Goal: Task Accomplishment & Management: Complete application form

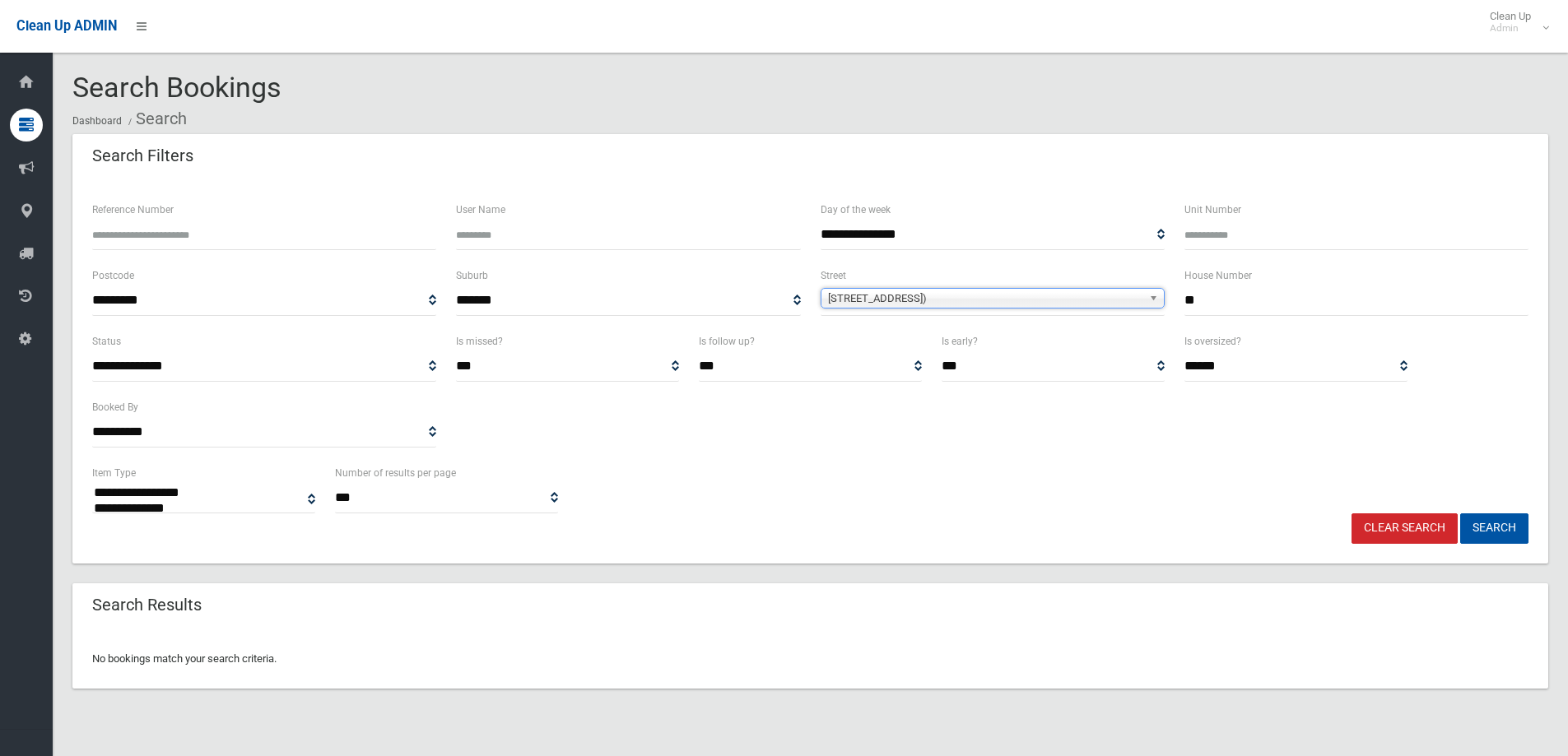
select select
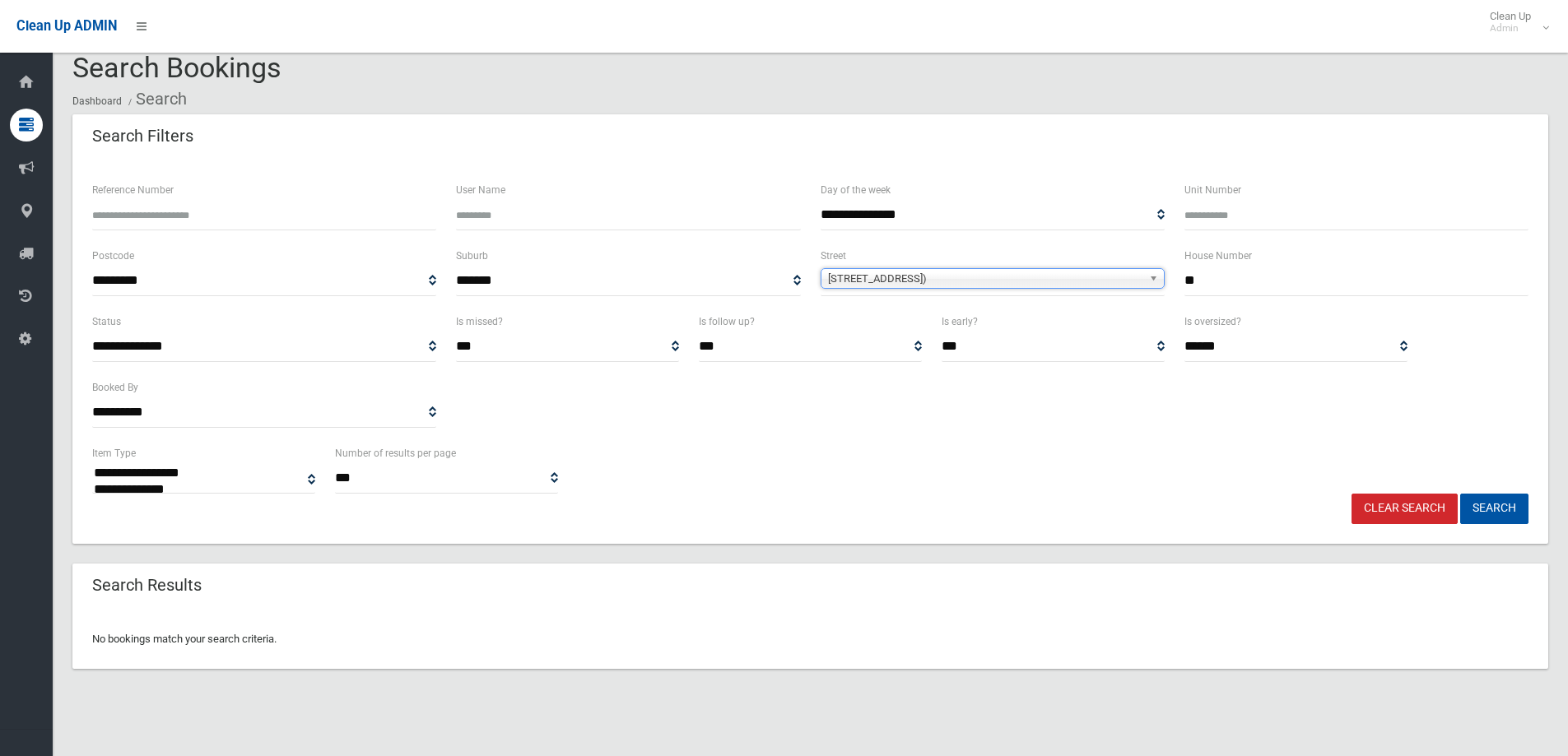
scroll to position [4679, 0]
click at [977, 285] on span "Bexley Road (CAMPSIE 2194)" at bounding box center [984, 279] width 314 height 19
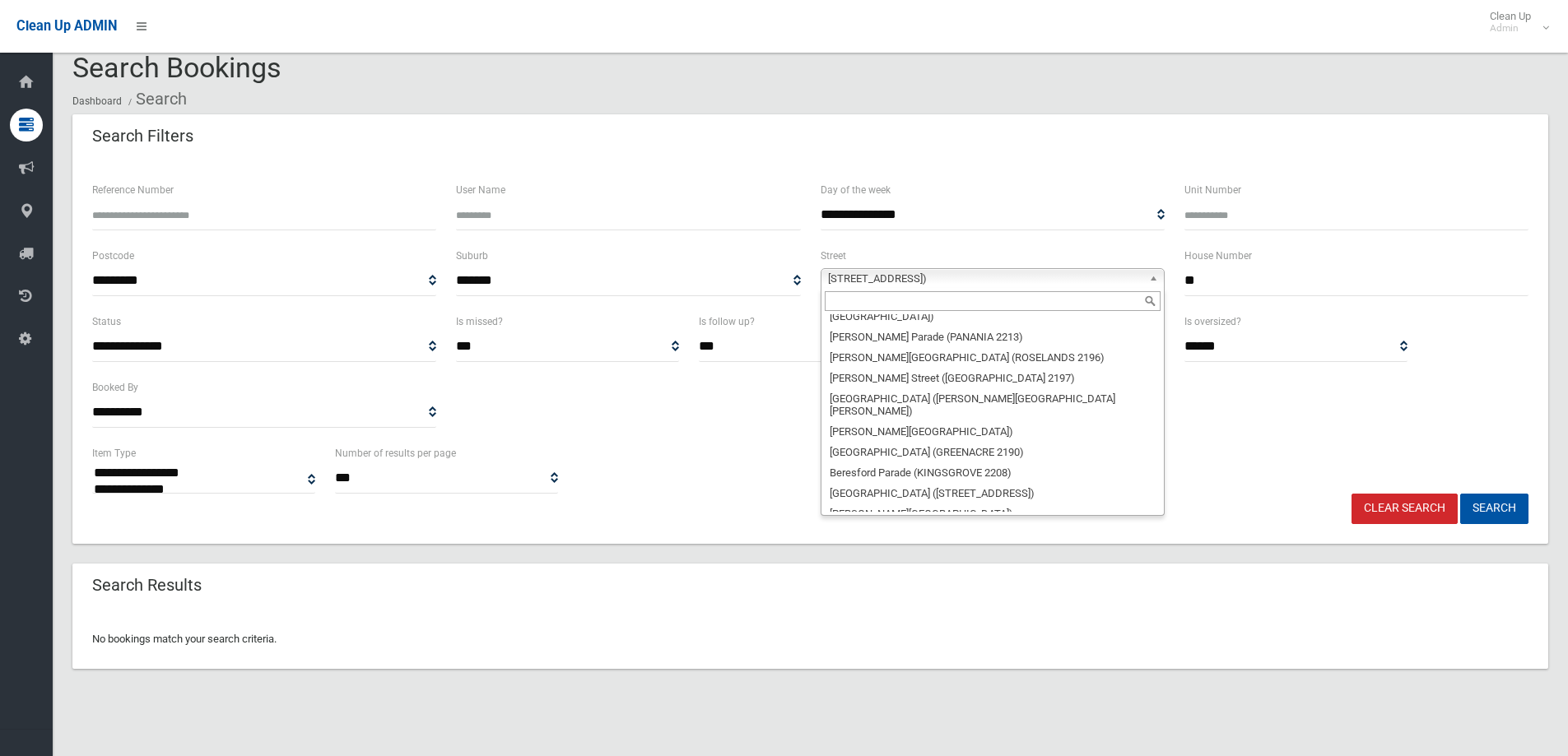
click at [979, 295] on input "text" at bounding box center [993, 301] width 336 height 19
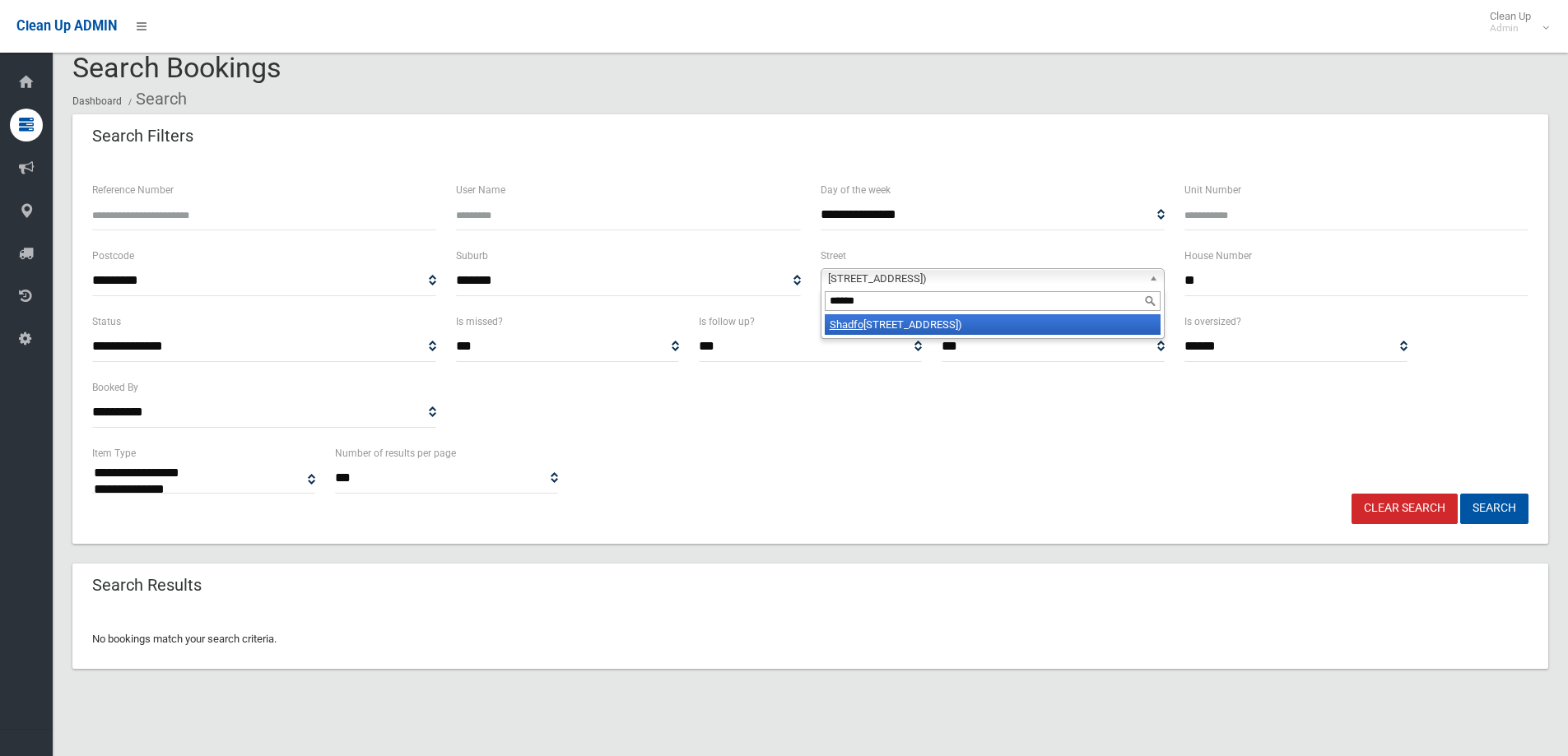
type input "******"
click at [942, 322] on li "Shadfo rth Street (WILEY PARK 2195)" at bounding box center [993, 324] width 336 height 20
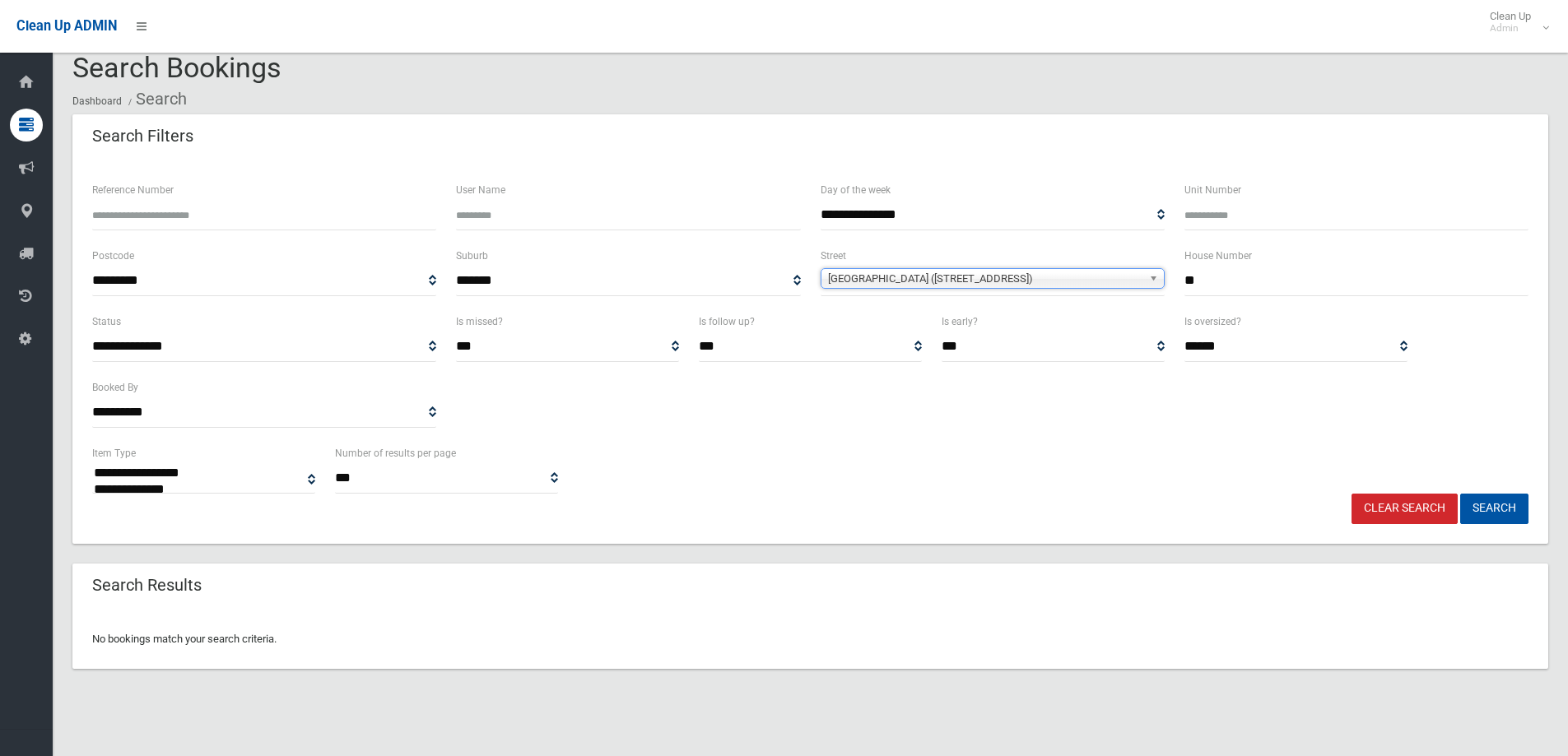
drag, startPoint x: 1214, startPoint y: 282, endPoint x: 1139, endPoint y: 285, distance: 75.1
click at [1139, 285] on div "**********" at bounding box center [810, 279] width 1456 height 66
type input "*"
click at [1460, 494] on button "Search" at bounding box center [1494, 509] width 68 height 30
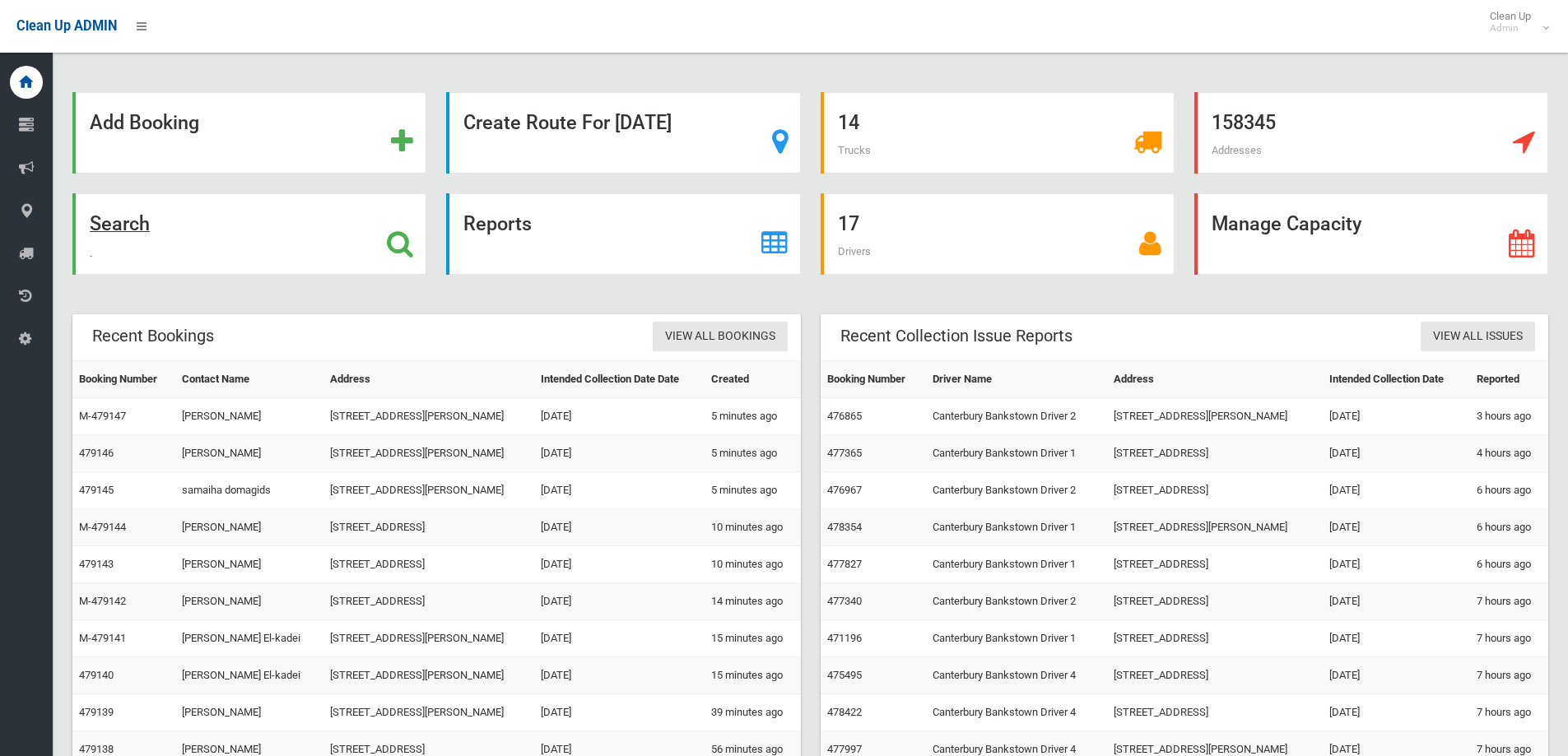
click at [129, 226] on strong "Search" at bounding box center [120, 223] width 60 height 23
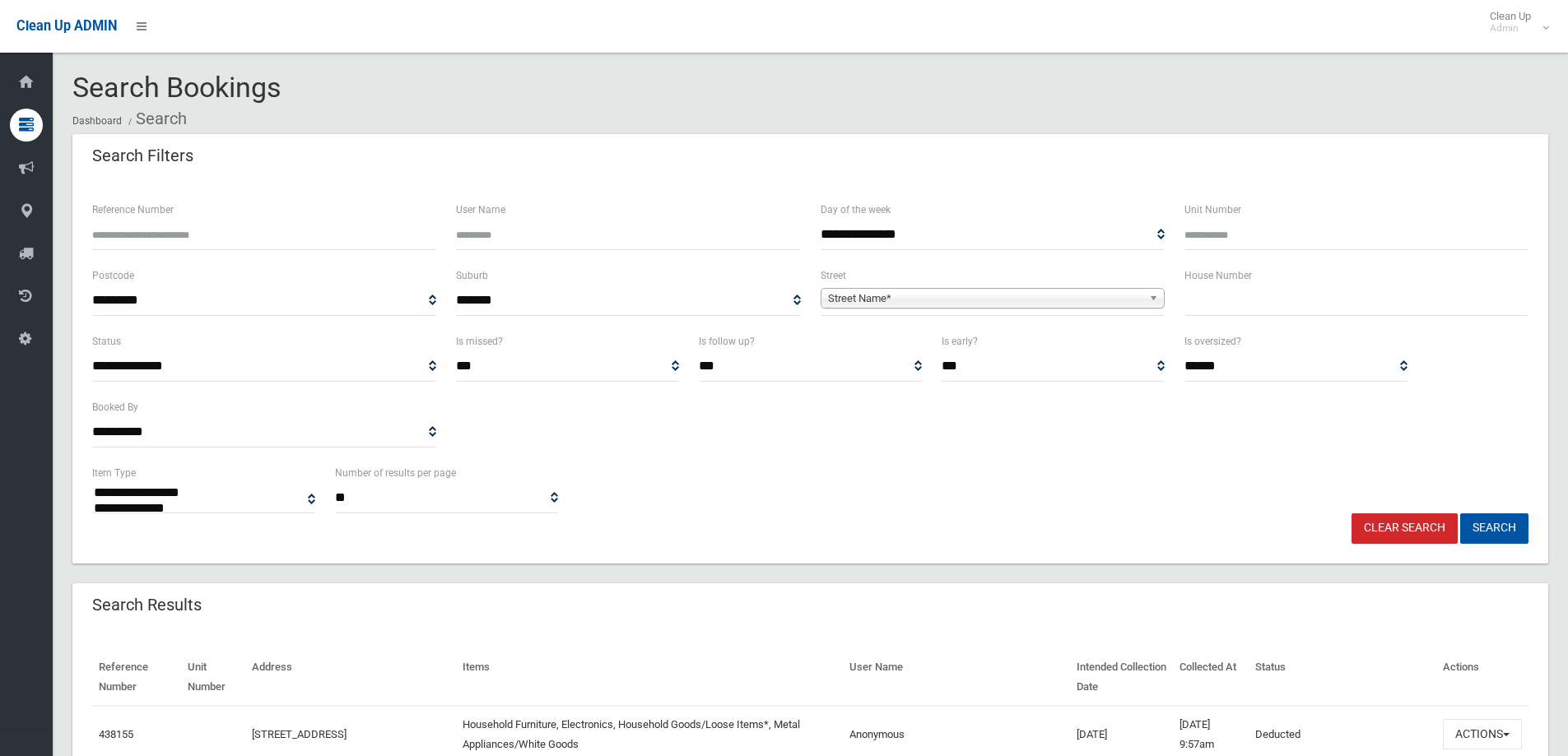
select select
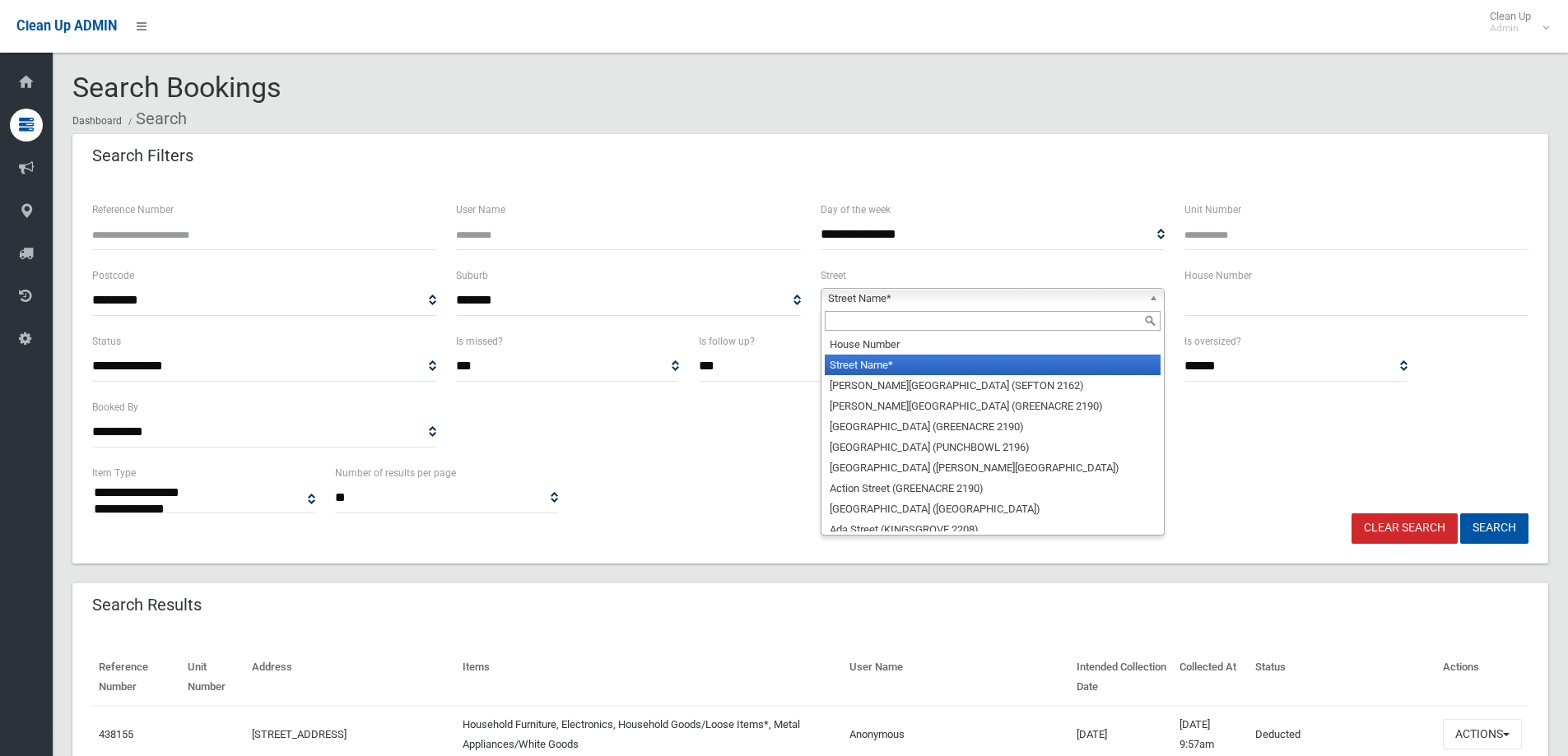
click at [1060, 294] on span "Street Name*" at bounding box center [984, 298] width 314 height 19
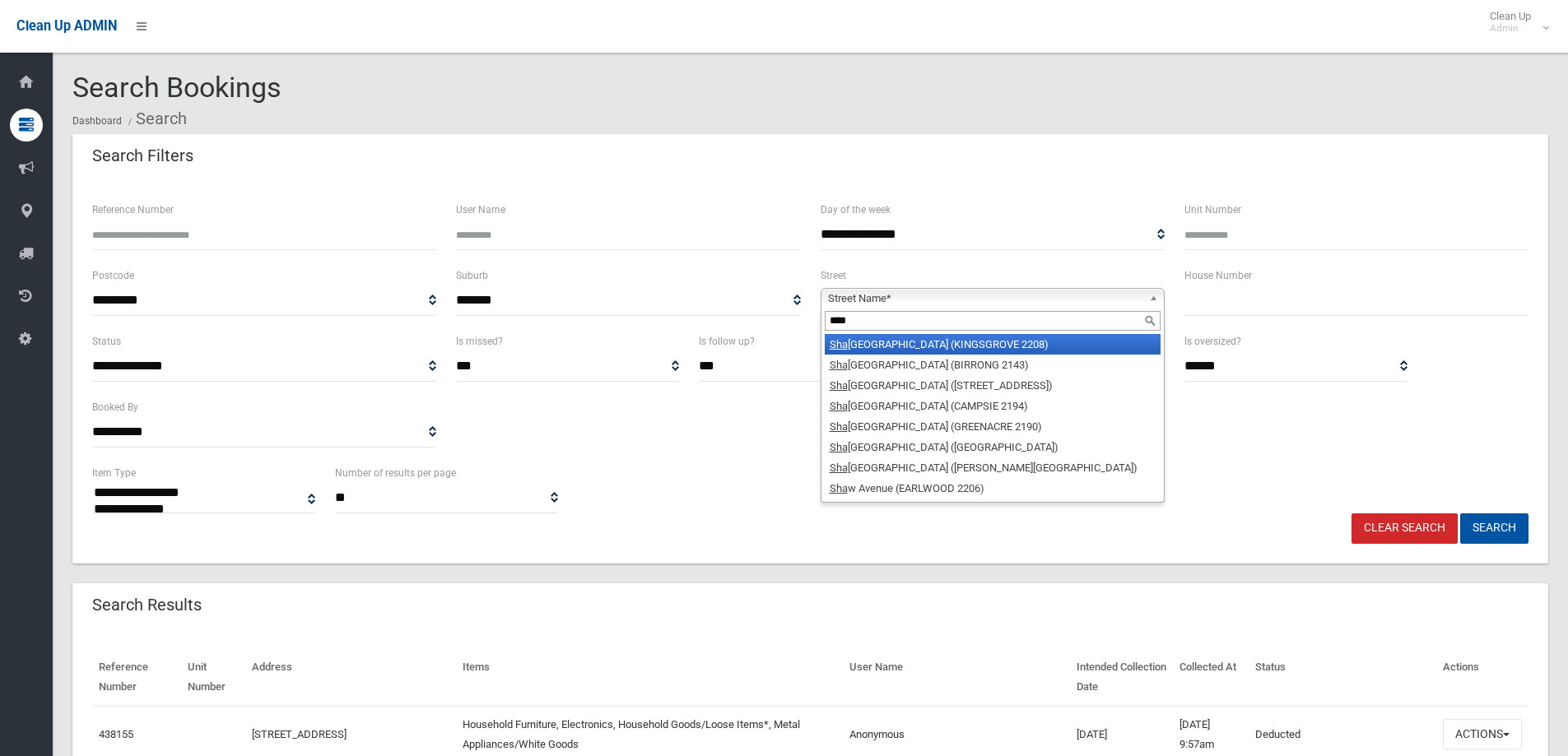
type input "*****"
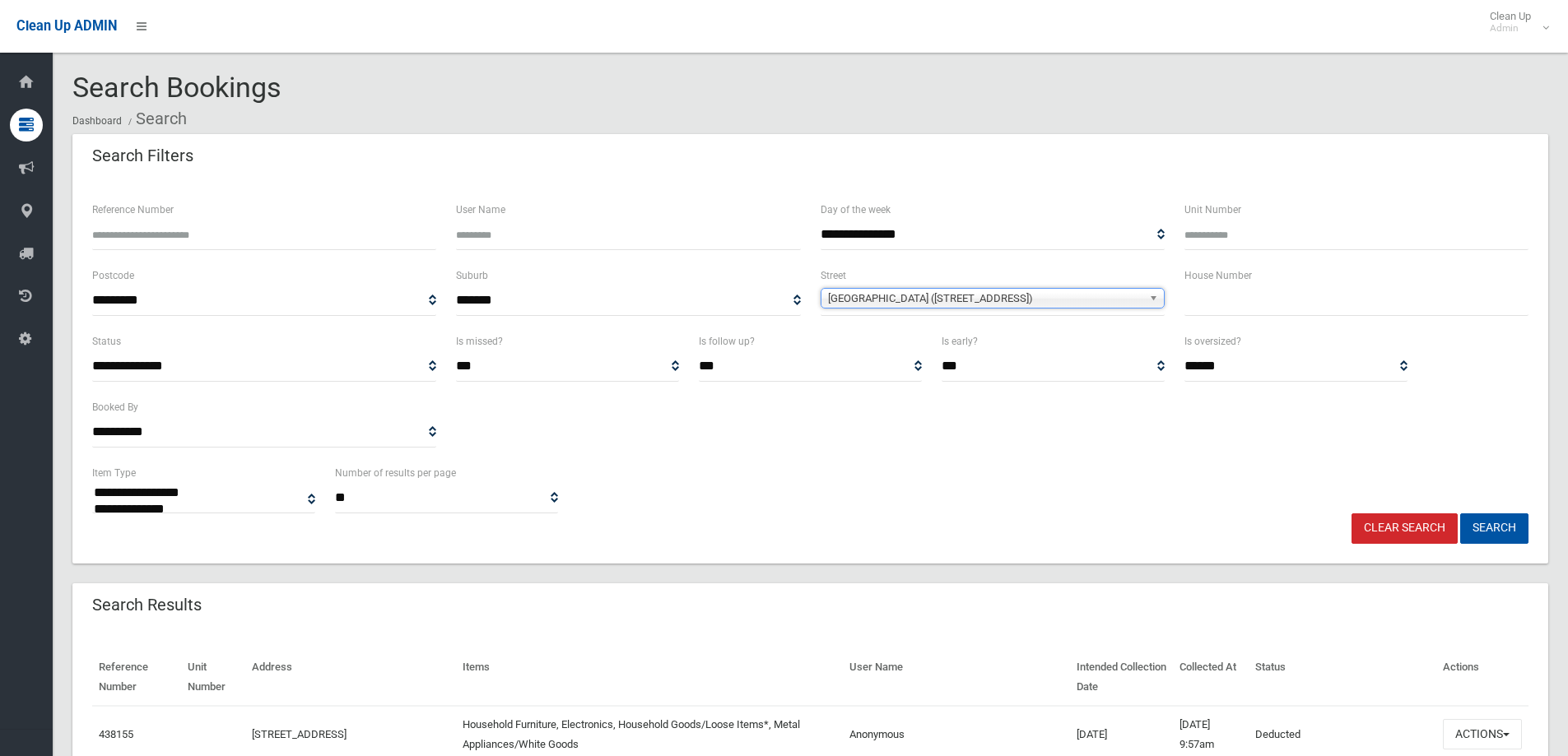
drag, startPoint x: 1237, startPoint y: 306, endPoint x: 1240, endPoint y: 295, distance: 11.4
click at [1235, 305] on input "text" at bounding box center [1357, 301] width 344 height 30
type input "***"
click at [1460, 514] on button "Search" at bounding box center [1494, 529] width 68 height 30
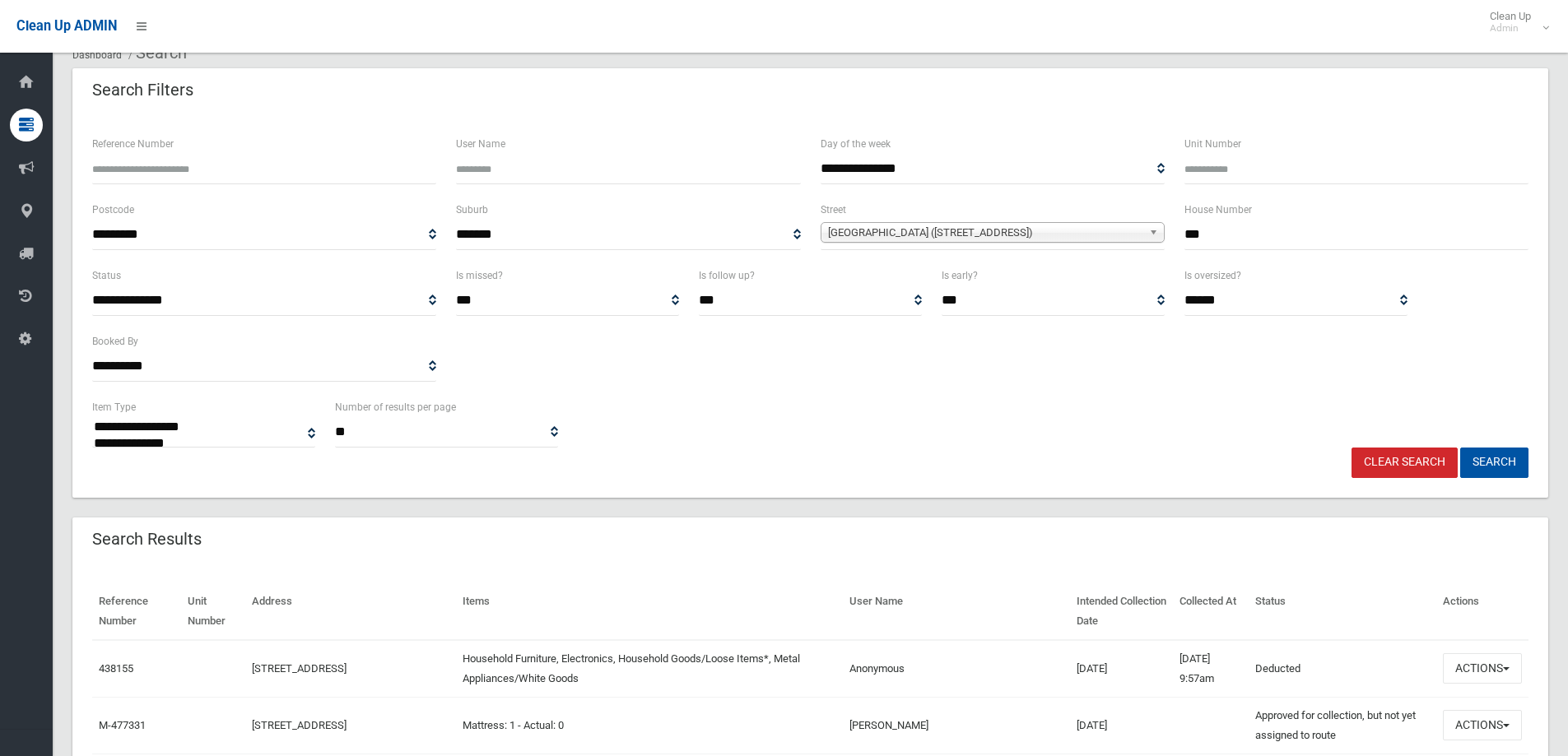
scroll to position [410, 0]
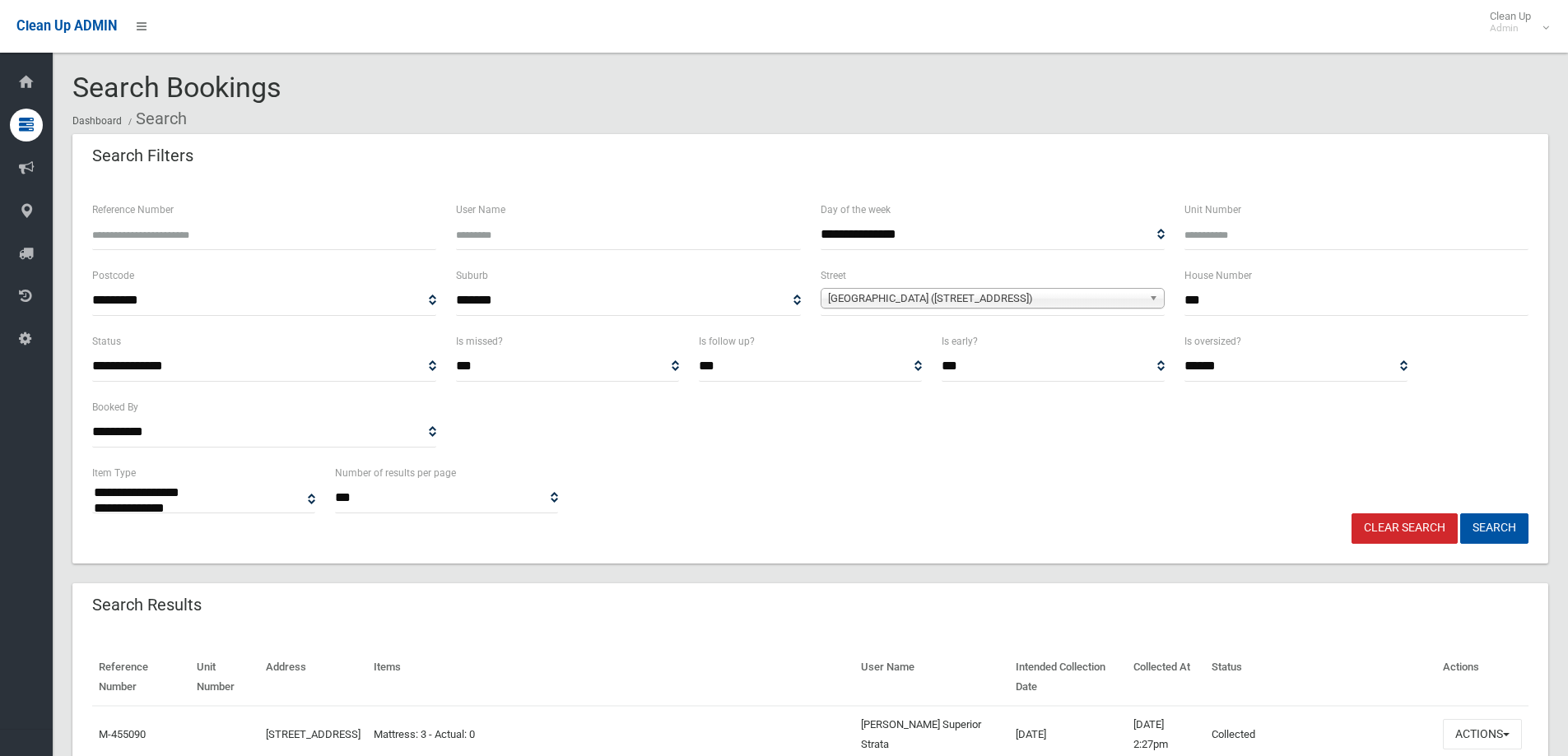
select select
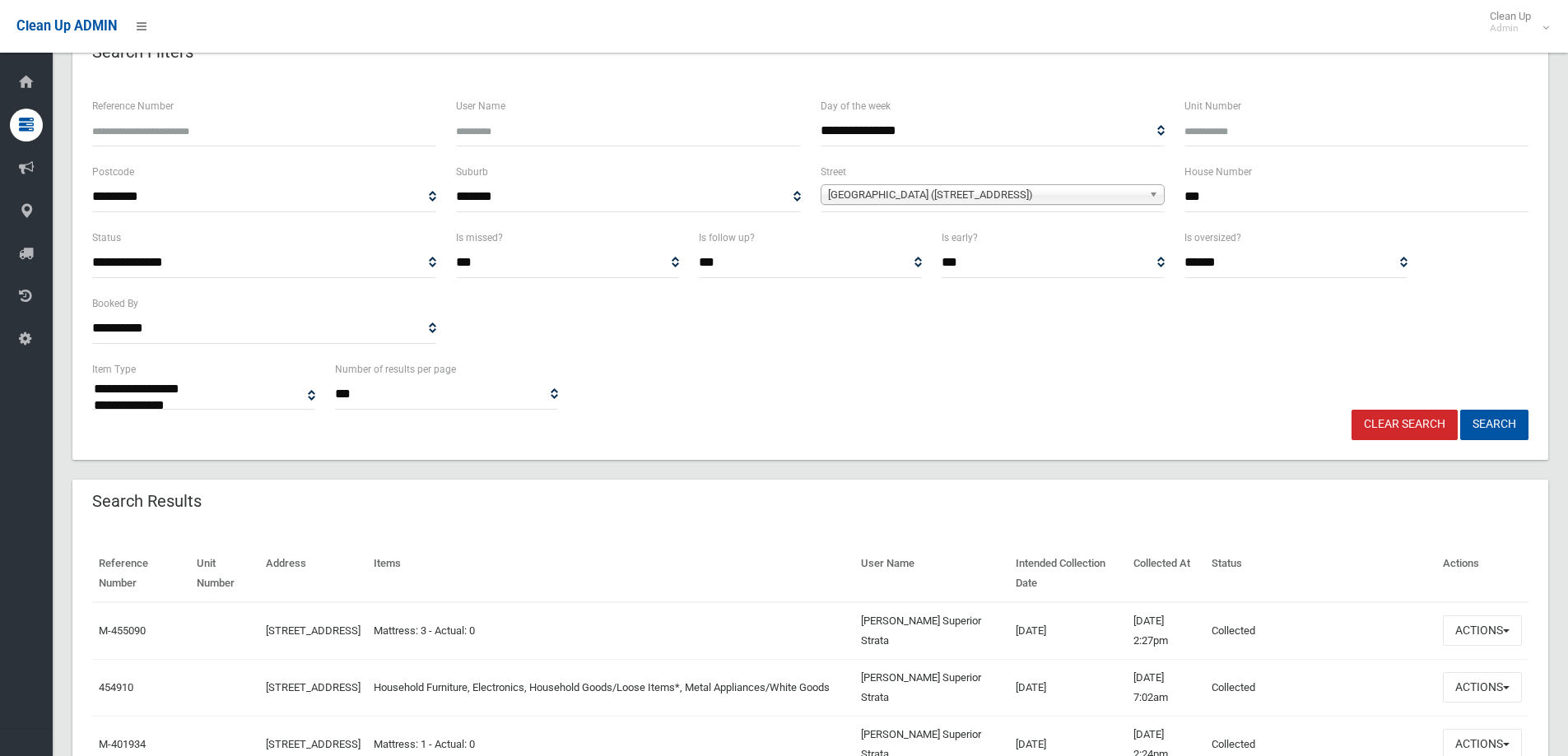
scroll to position [412, 0]
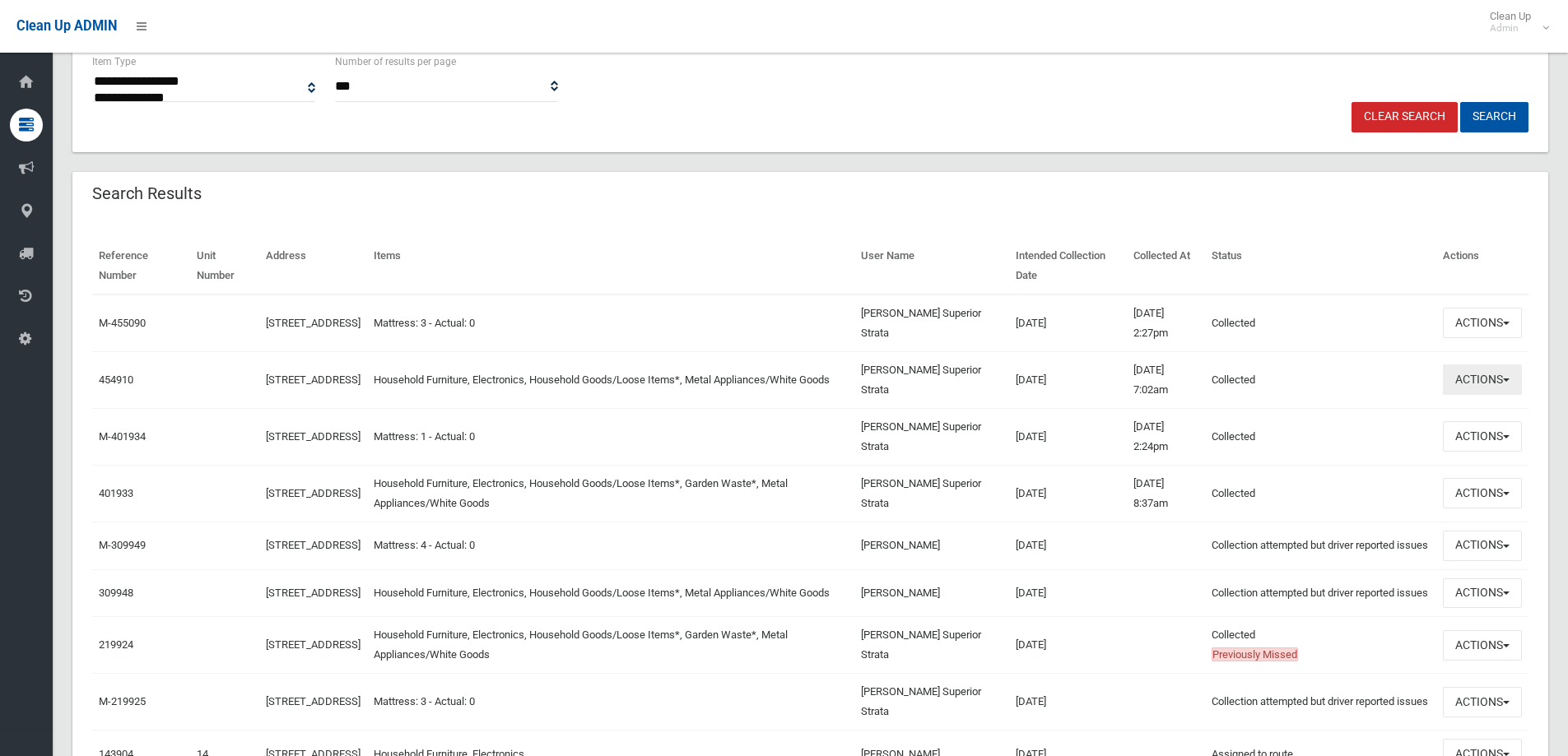
click at [1476, 386] on button "Actions" at bounding box center [1483, 380] width 79 height 30
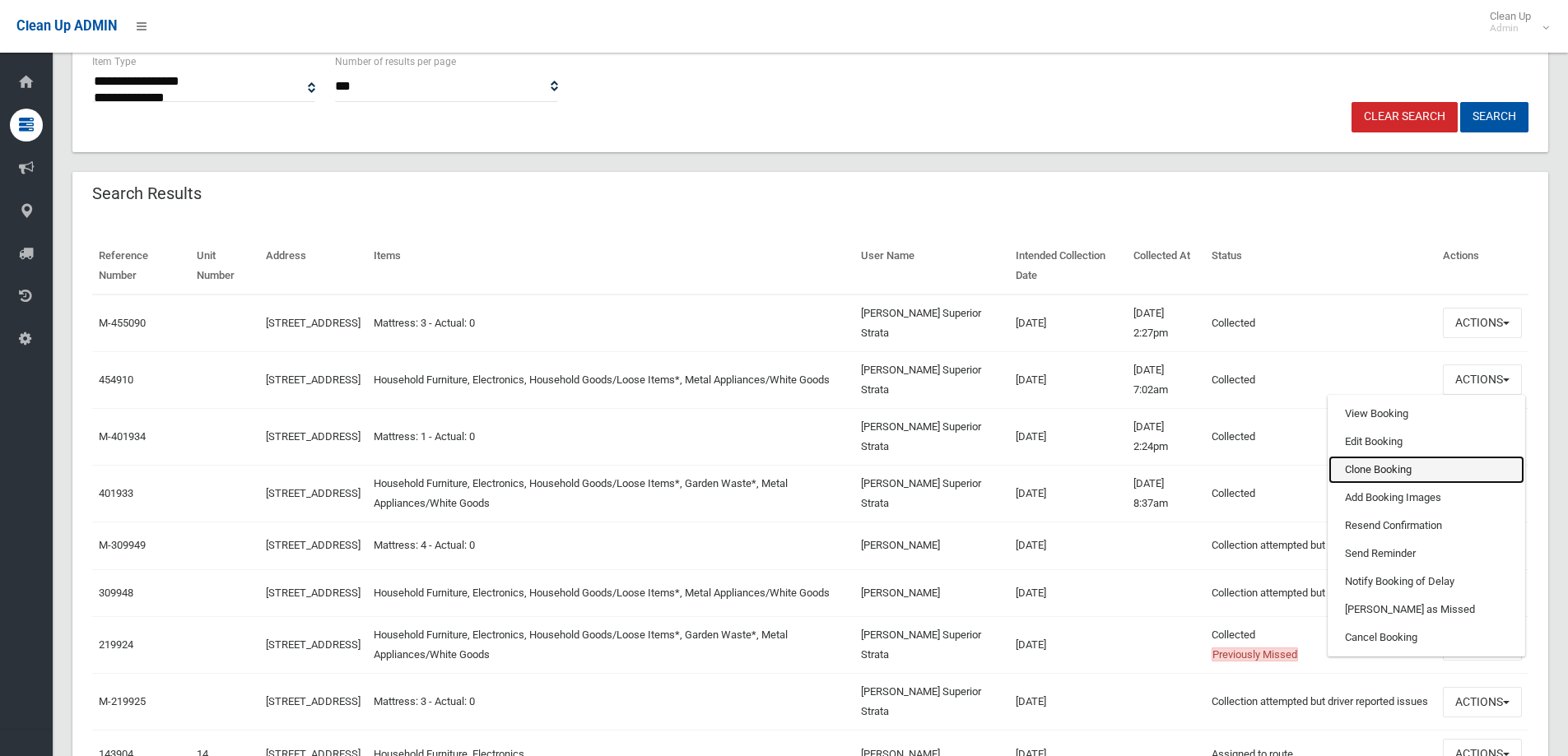
click at [1405, 471] on link "Clone Booking" at bounding box center [1427, 470] width 196 height 28
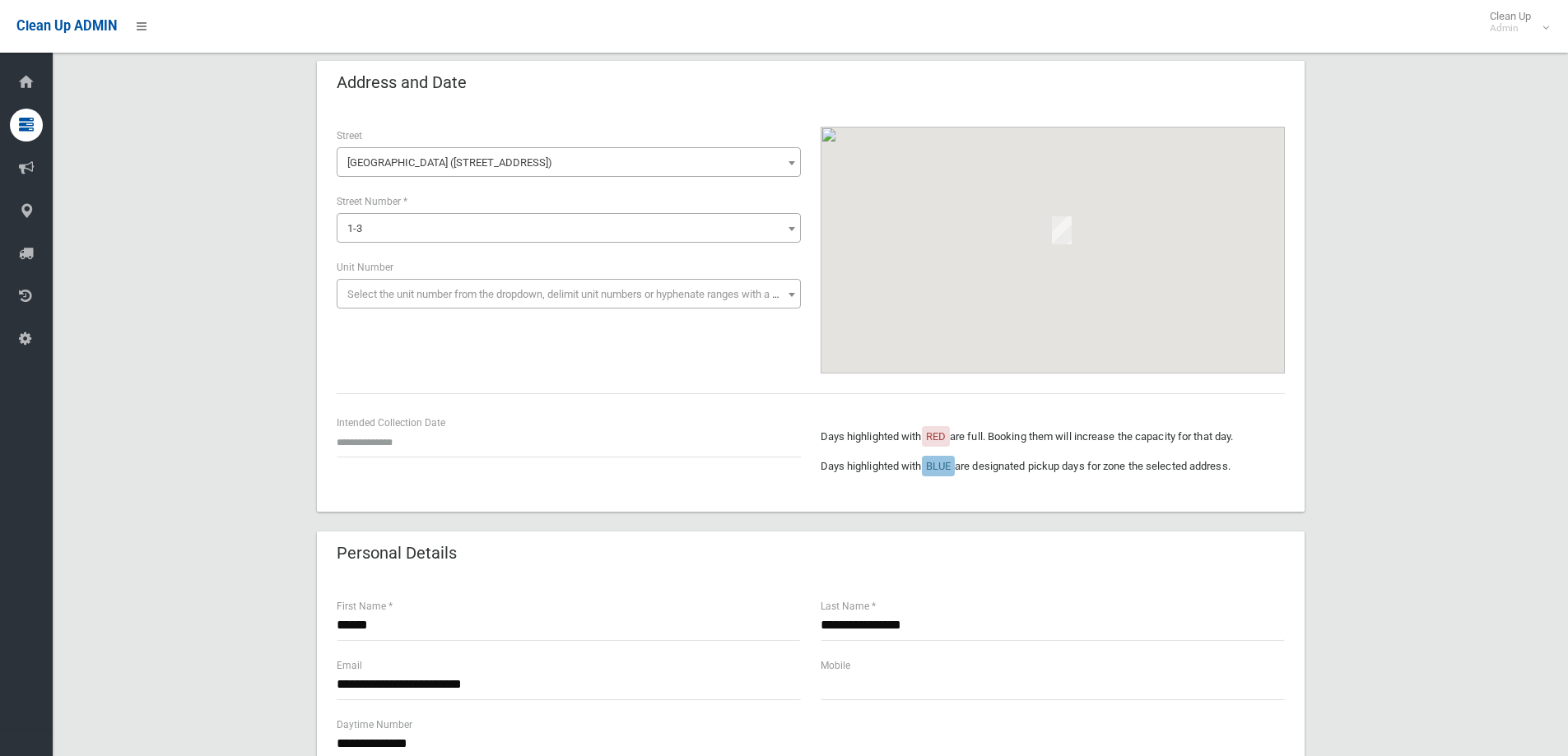
scroll to position [247, 0]
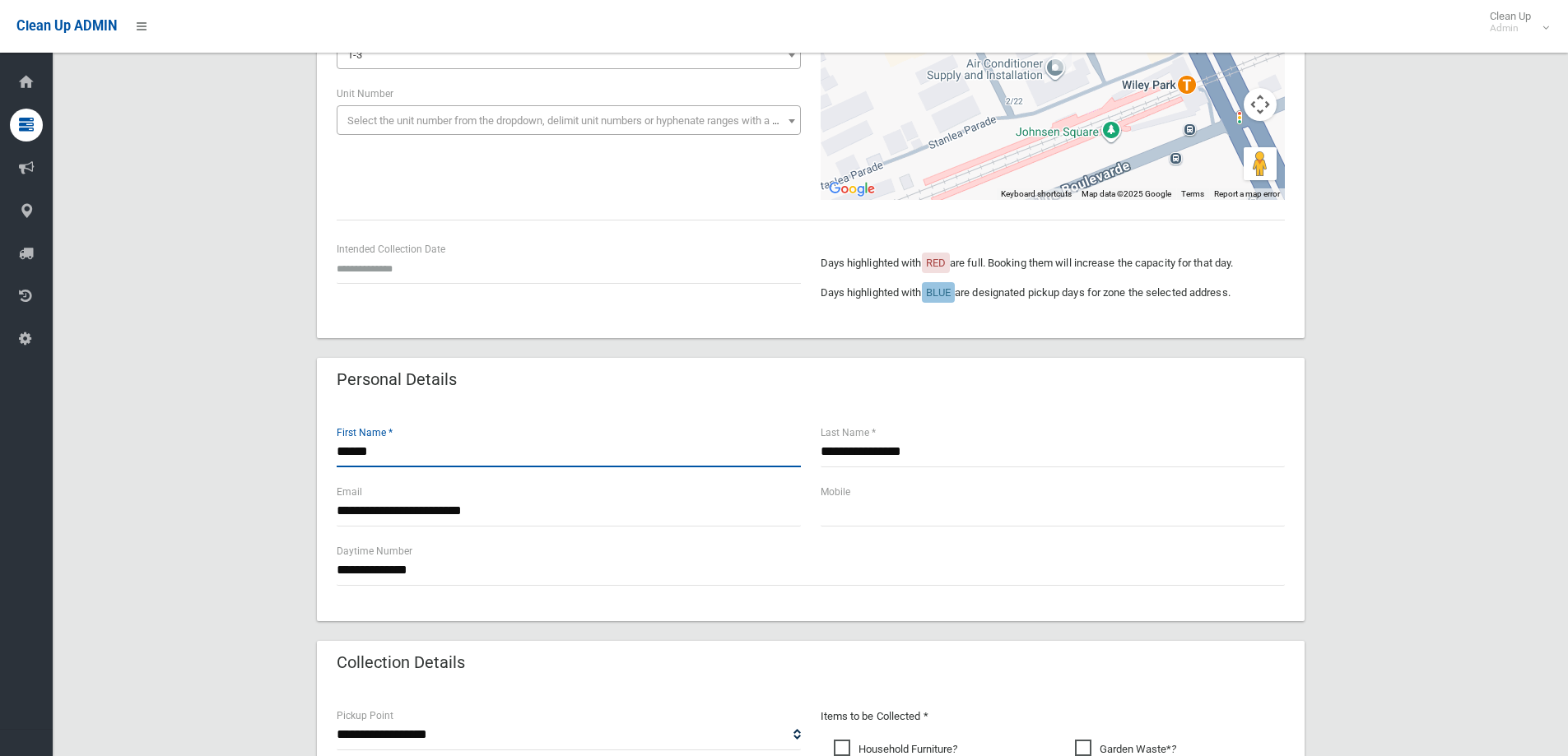
drag, startPoint x: 409, startPoint y: 455, endPoint x: 252, endPoint y: 446, distance: 157.3
click at [252, 446] on div "**********" at bounding box center [810, 604] width 1476 height 1435
drag, startPoint x: 312, startPoint y: 275, endPoint x: 179, endPoint y: 288, distance: 133.6
click at [179, 288] on div "**********" at bounding box center [810, 604] width 1476 height 1435
drag, startPoint x: 432, startPoint y: 455, endPoint x: 129, endPoint y: 455, distance: 303.0
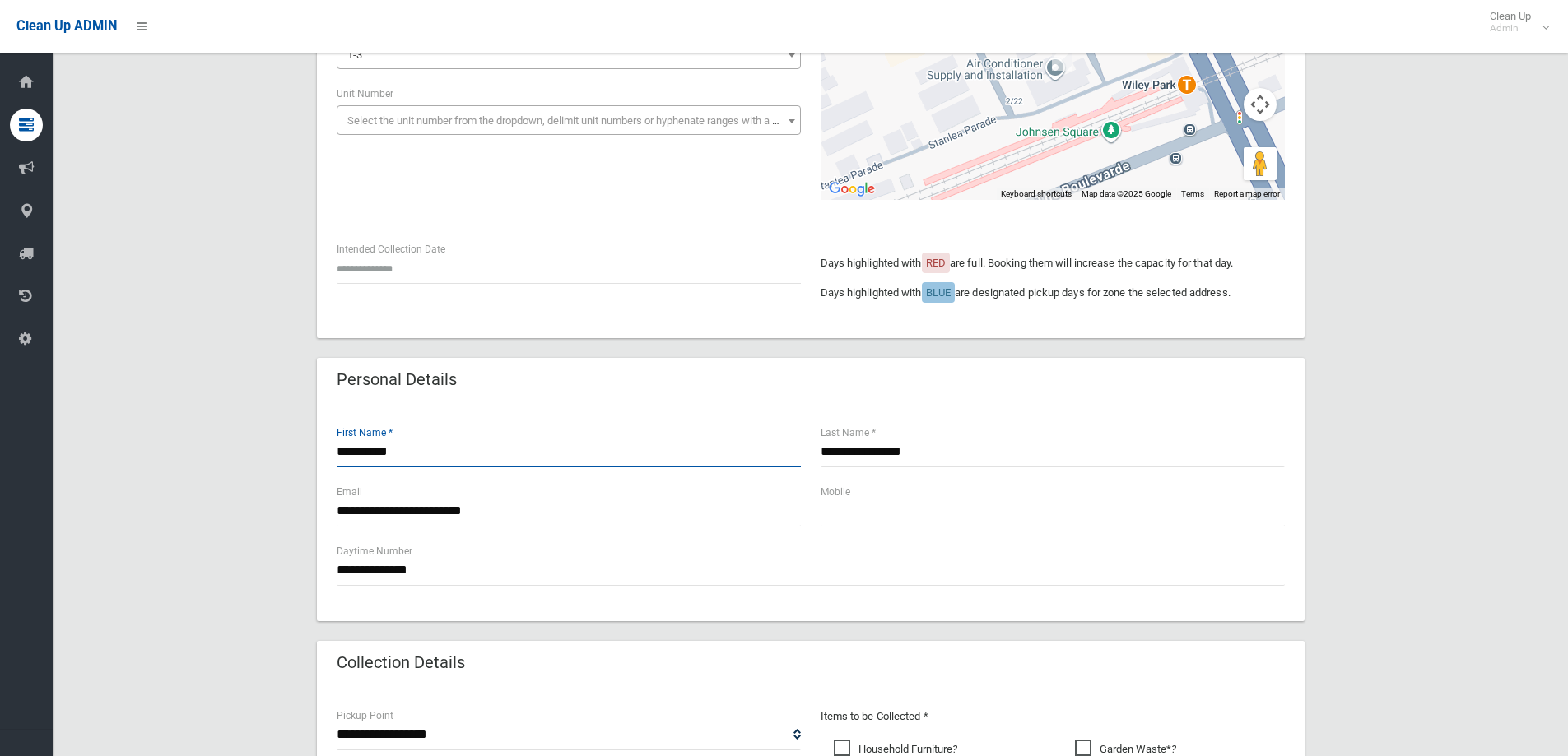
click at [129, 455] on div "**********" at bounding box center [810, 604] width 1476 height 1435
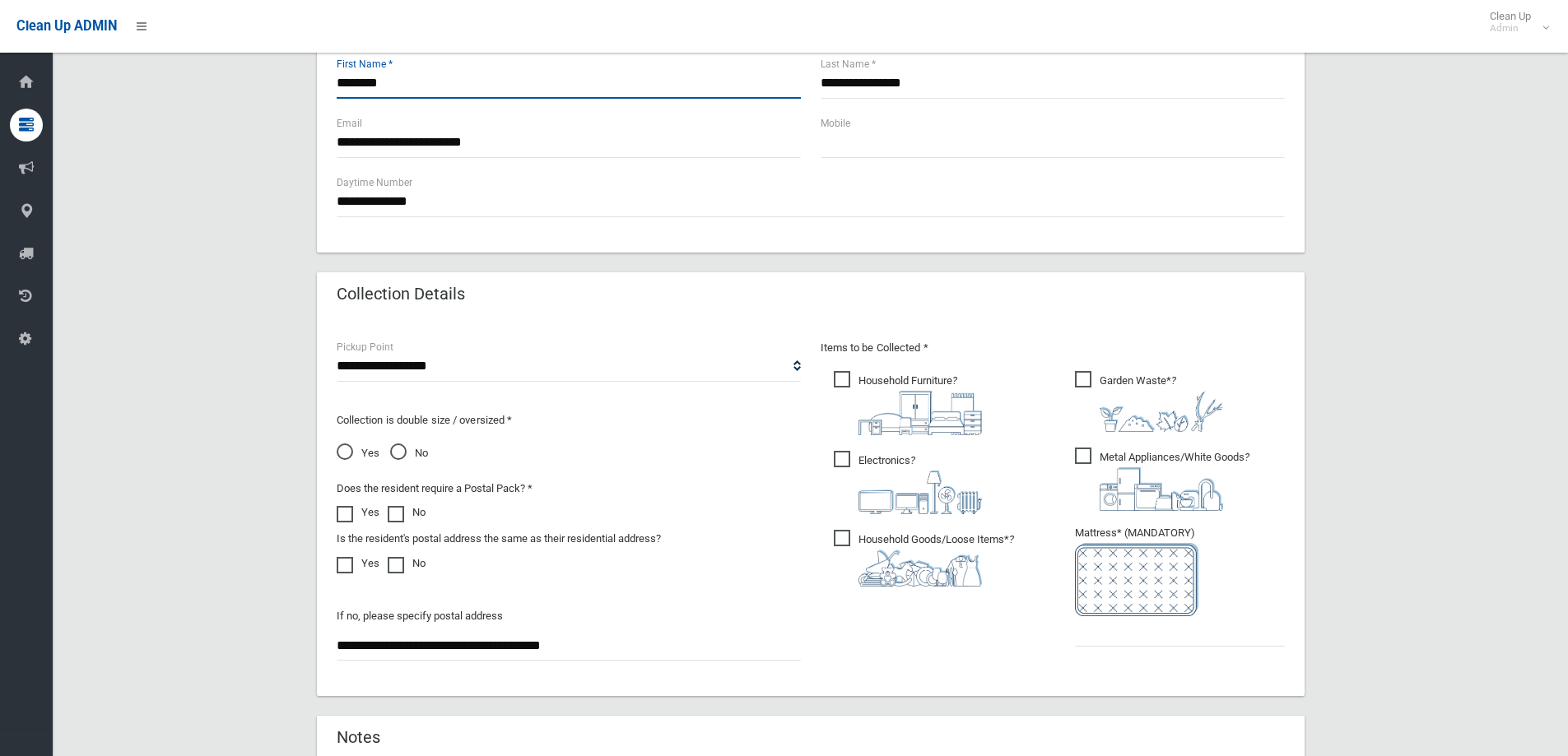
scroll to position [741, 0]
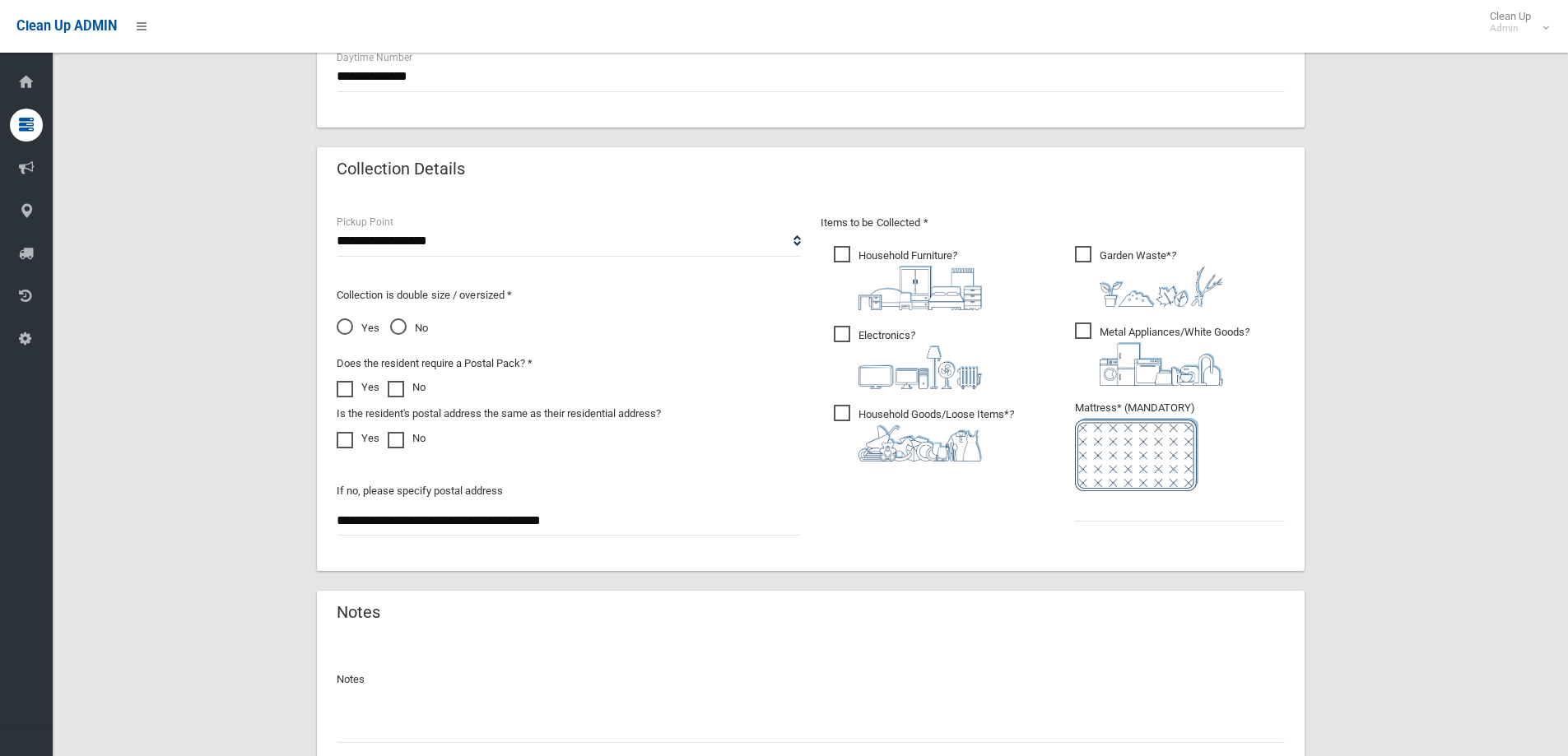
type input "*******"
click at [1112, 255] on span "Garden Waste* ?" at bounding box center [1149, 276] width 148 height 61
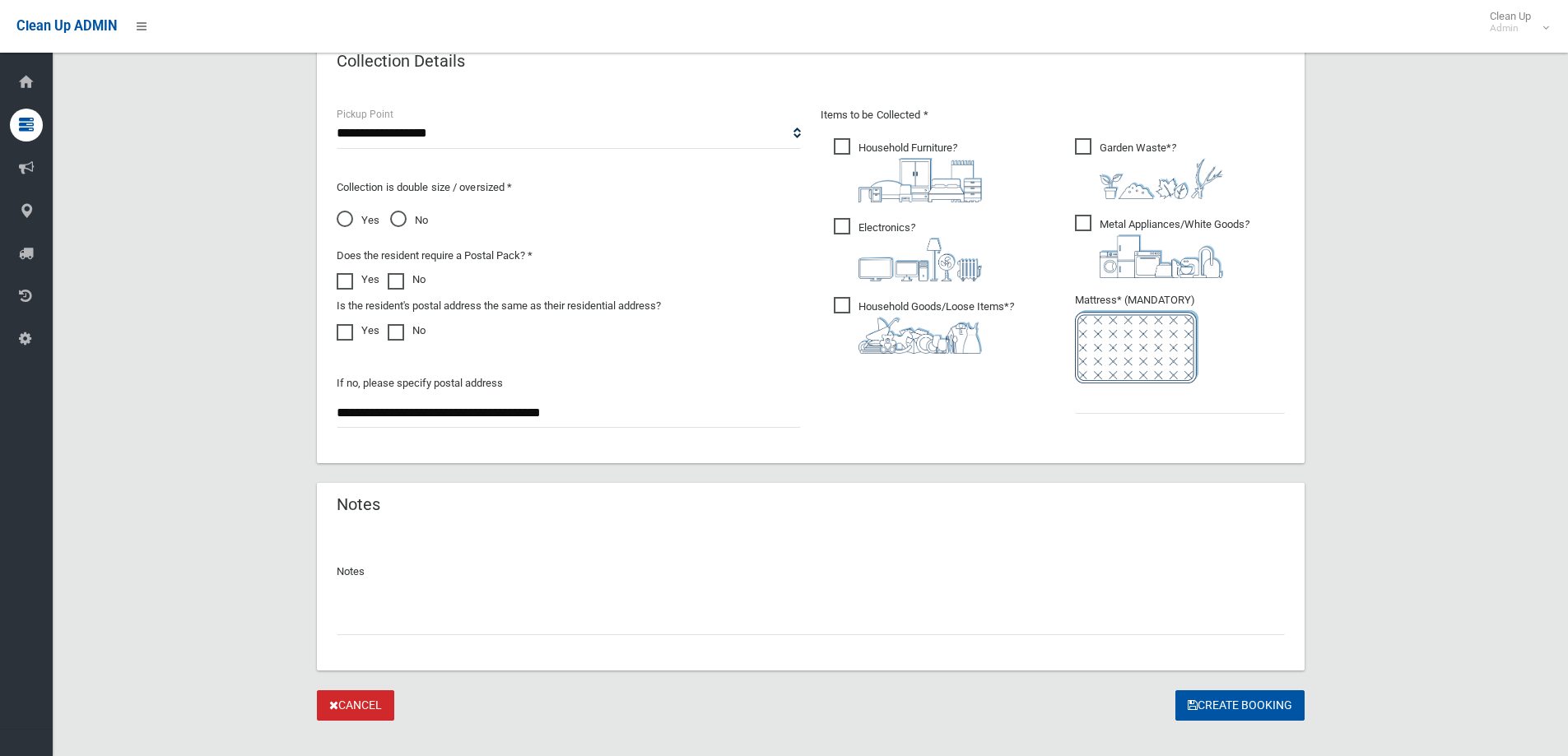
scroll to position [872, 0]
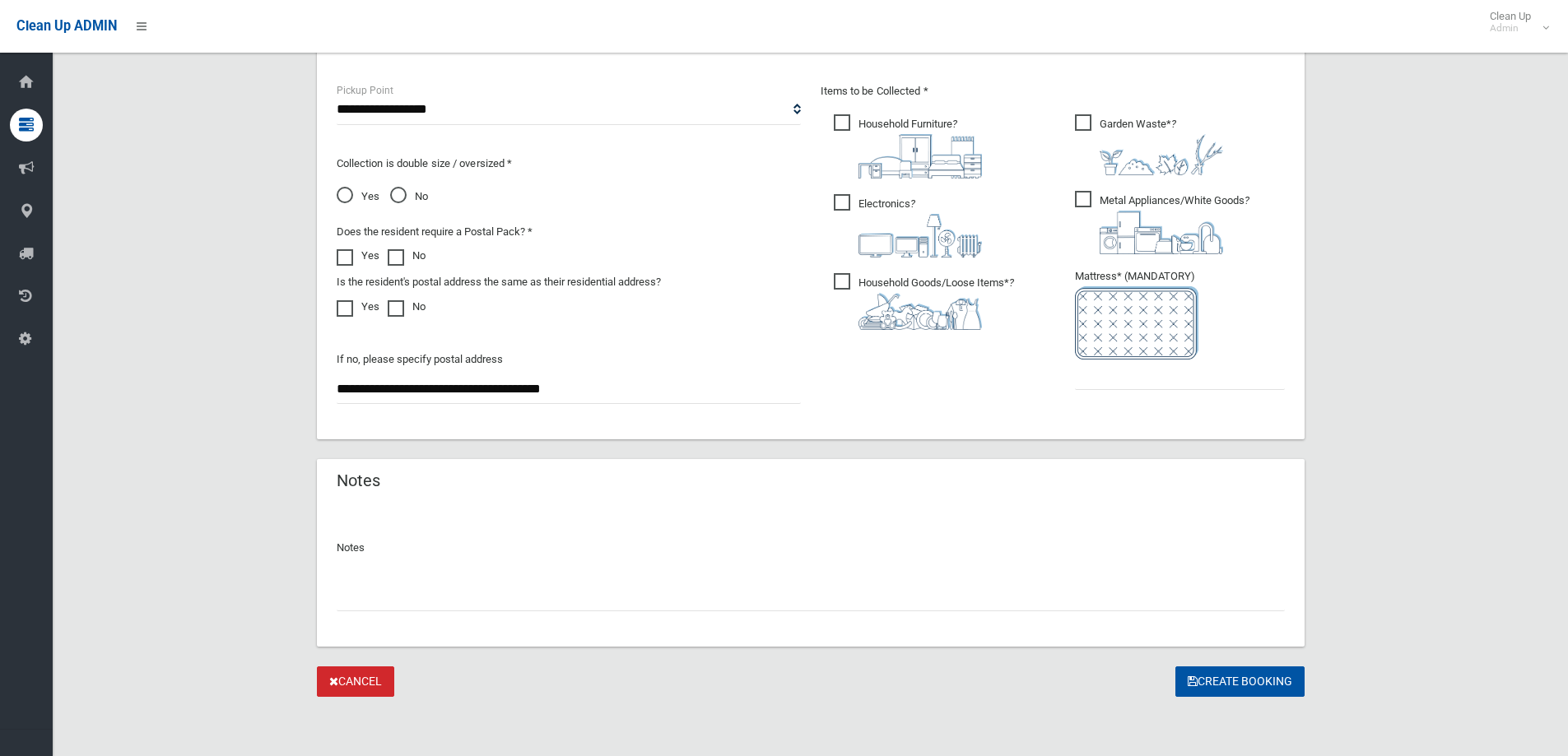
click at [473, 585] on input "text" at bounding box center [811, 596] width 948 height 30
type input "**********"
click at [1149, 387] on input "text" at bounding box center [1180, 375] width 210 height 30
type input "*"
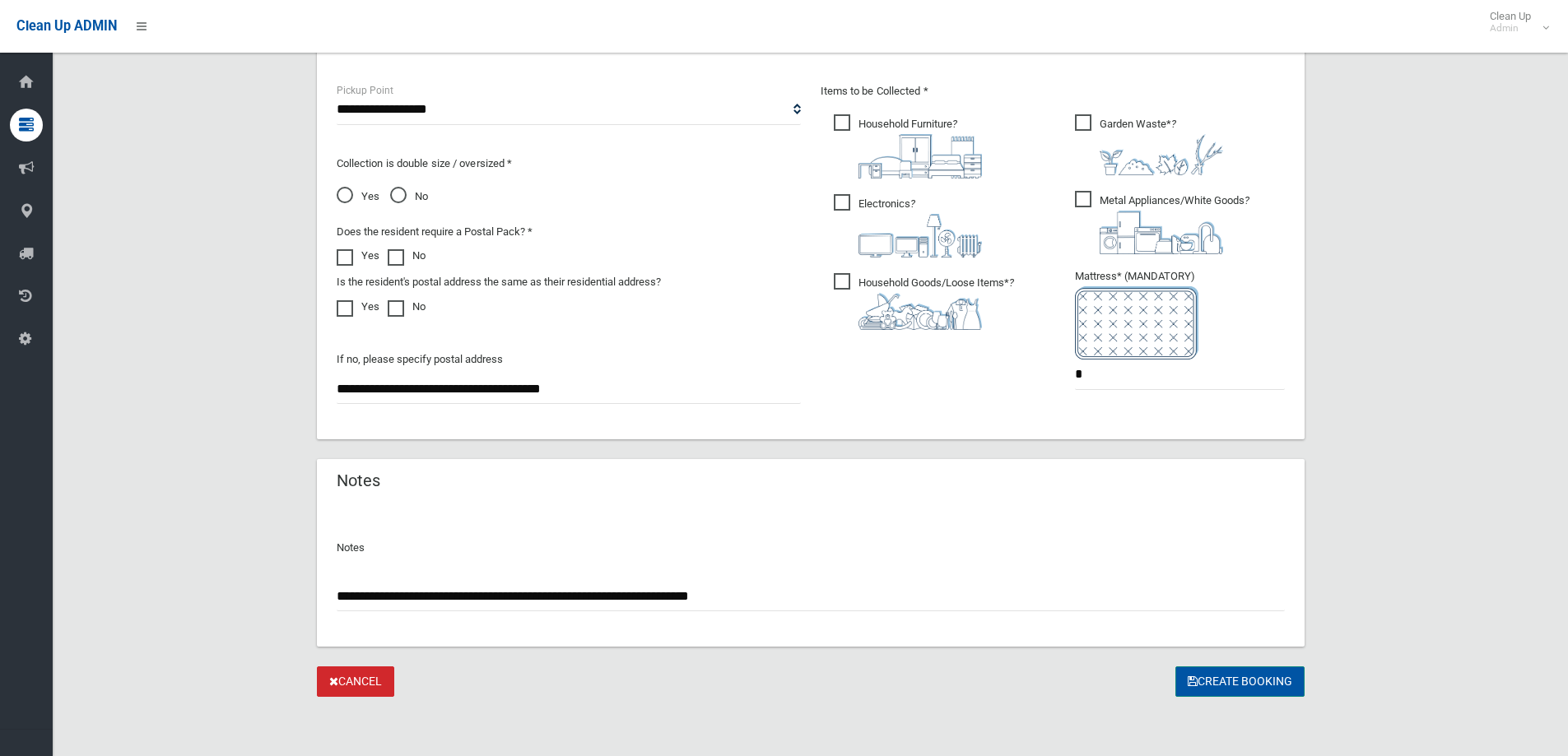
click at [1229, 679] on button "Create Booking" at bounding box center [1240, 682] width 129 height 30
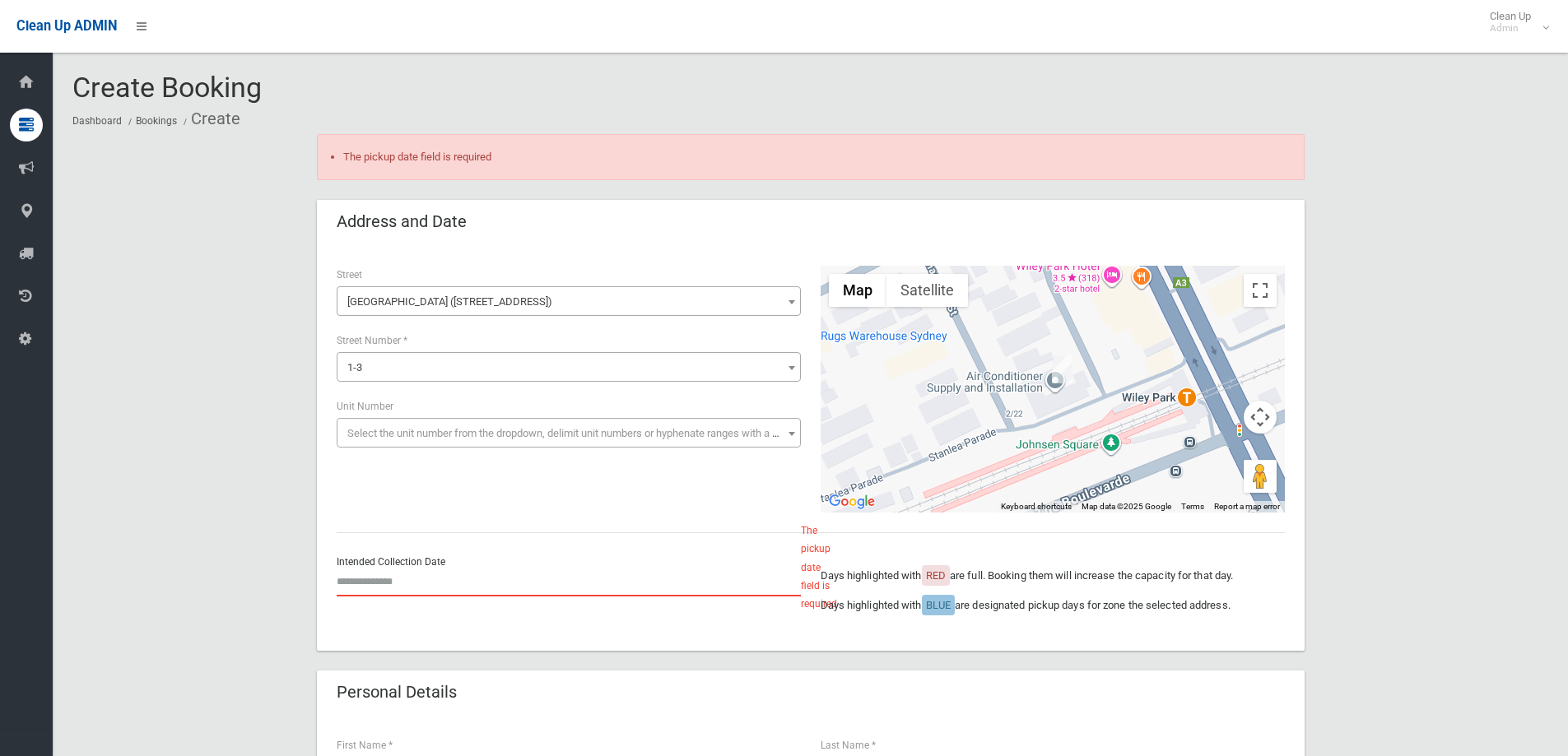
click at [387, 578] on input "text" at bounding box center [568, 582] width 464 height 30
click at [417, 514] on td "27" at bounding box center [413, 514] width 23 height 28
type input "**********"
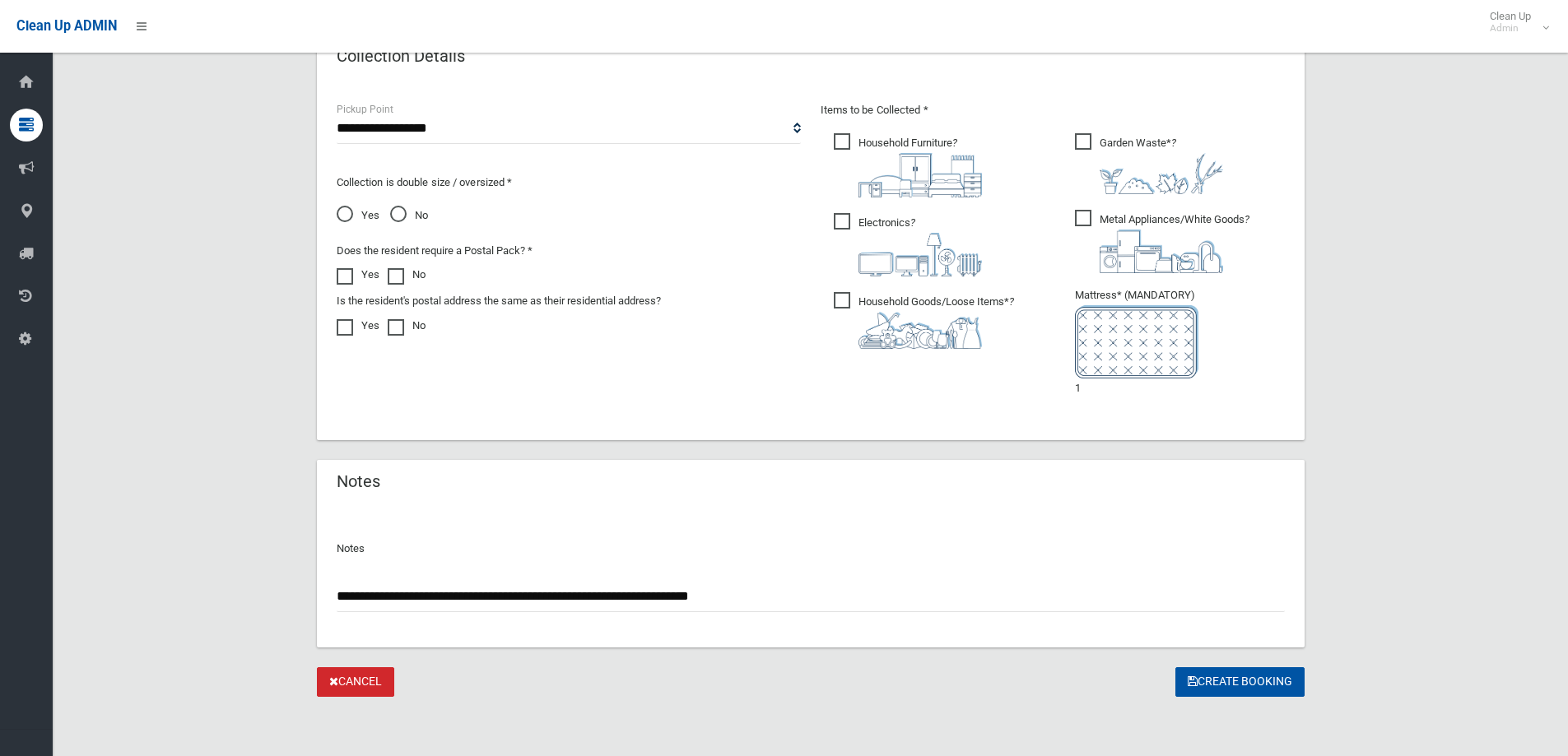
scroll to position [590, 0]
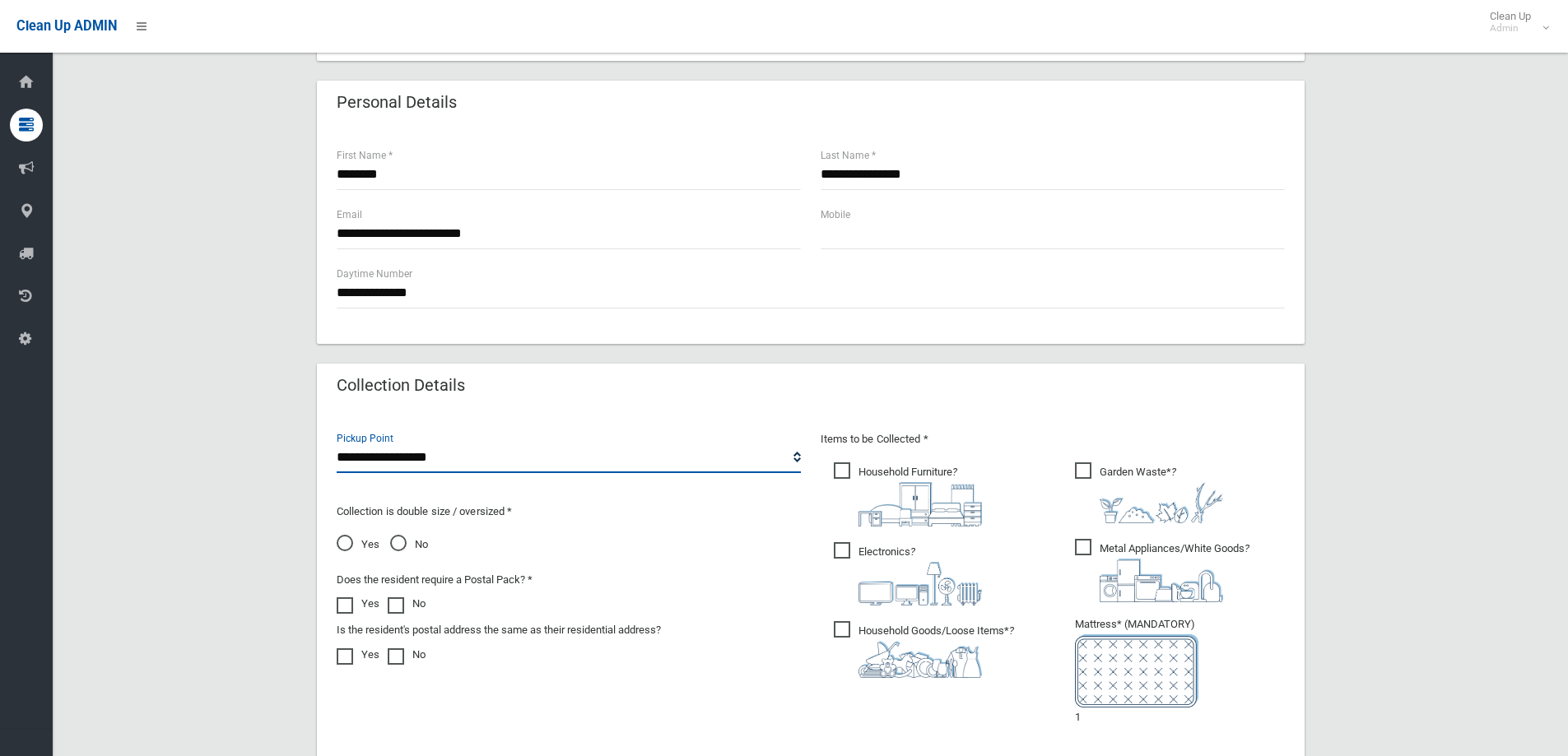
click at [515, 463] on select "**********" at bounding box center [568, 458] width 464 height 30
click at [448, 467] on select "**********" at bounding box center [568, 458] width 464 height 30
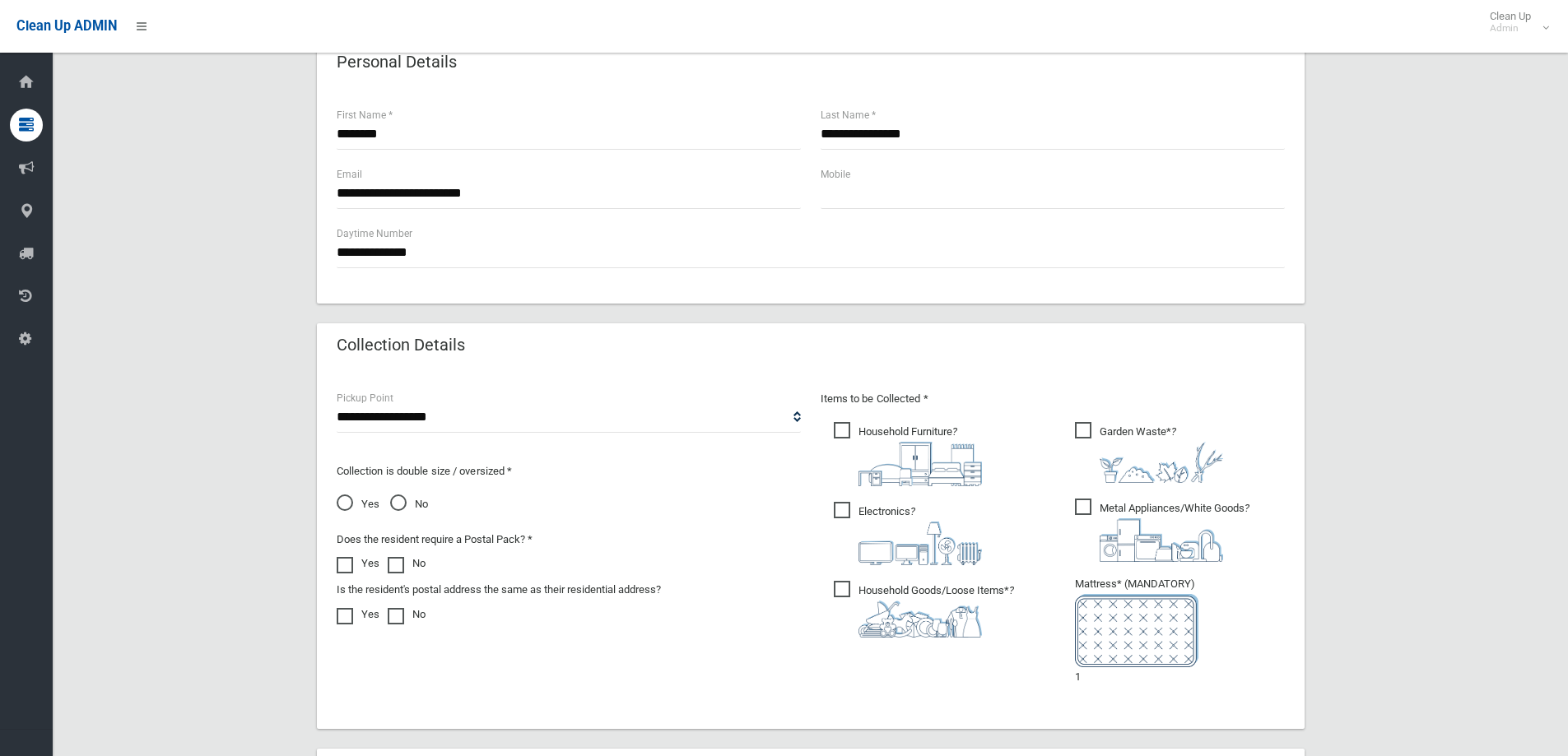
scroll to position [741, 0]
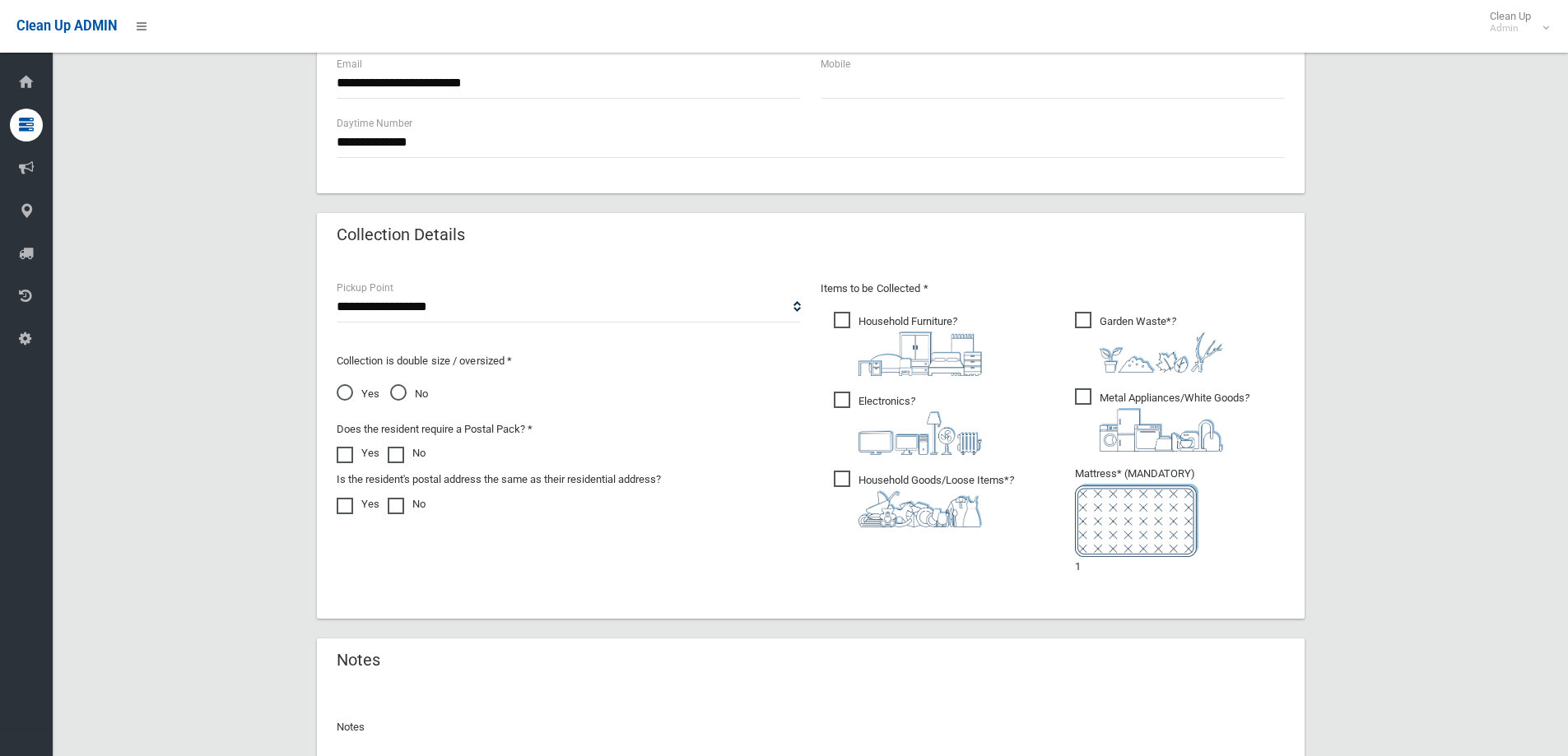
click at [1111, 574] on li "Mattress* (MANDATORY) 1" at bounding box center [1180, 520] width 210 height 113
drag, startPoint x: 1100, startPoint y: 573, endPoint x: 1049, endPoint y: 573, distance: 51.0
click at [1049, 573] on div "Items to be Collected * Household Furniture ?" at bounding box center [1053, 439] width 484 height 320
click at [1110, 569] on li "Mattress* (MANDATORY) 1" at bounding box center [1180, 520] width 210 height 113
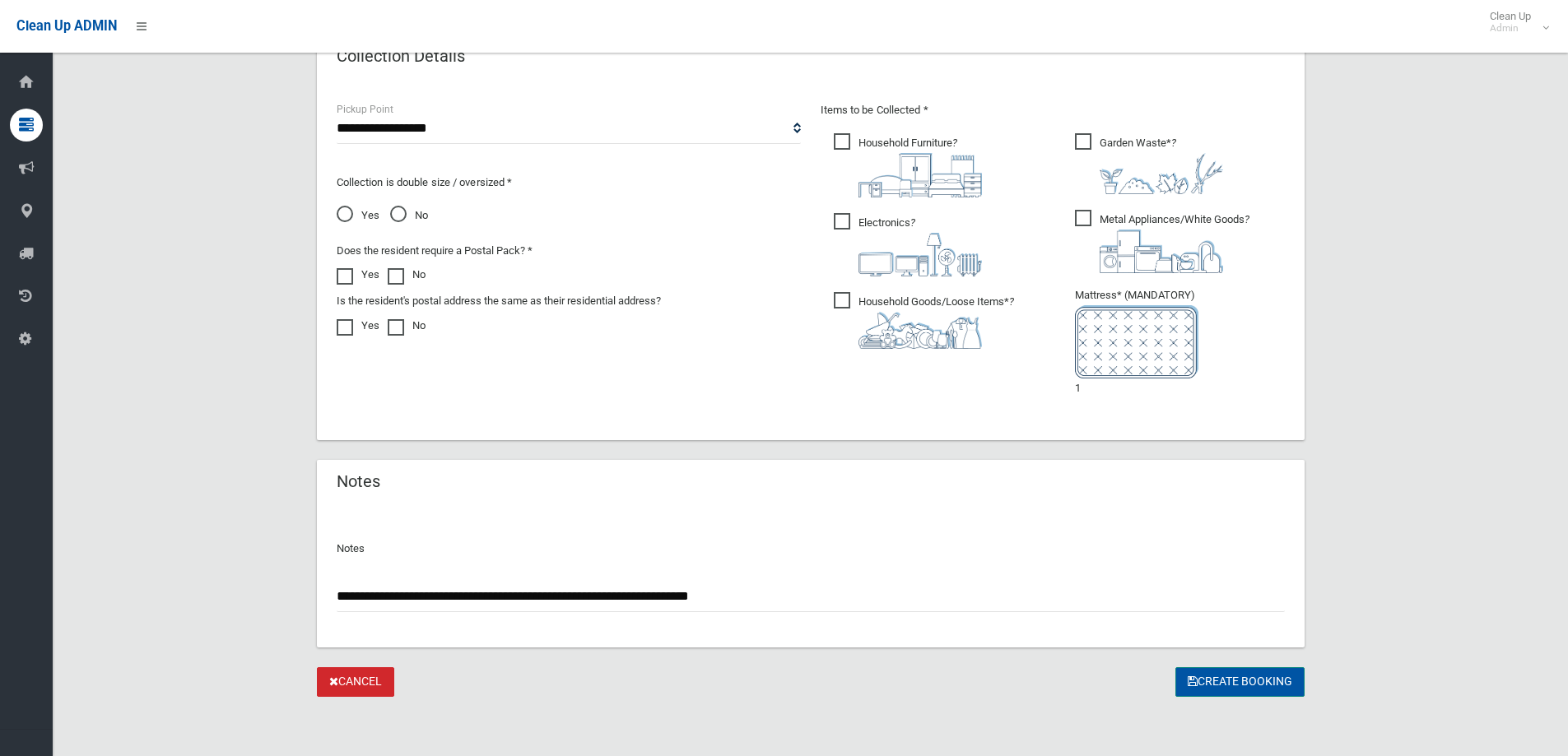
click at [1244, 685] on button "Create Booking" at bounding box center [1240, 683] width 129 height 30
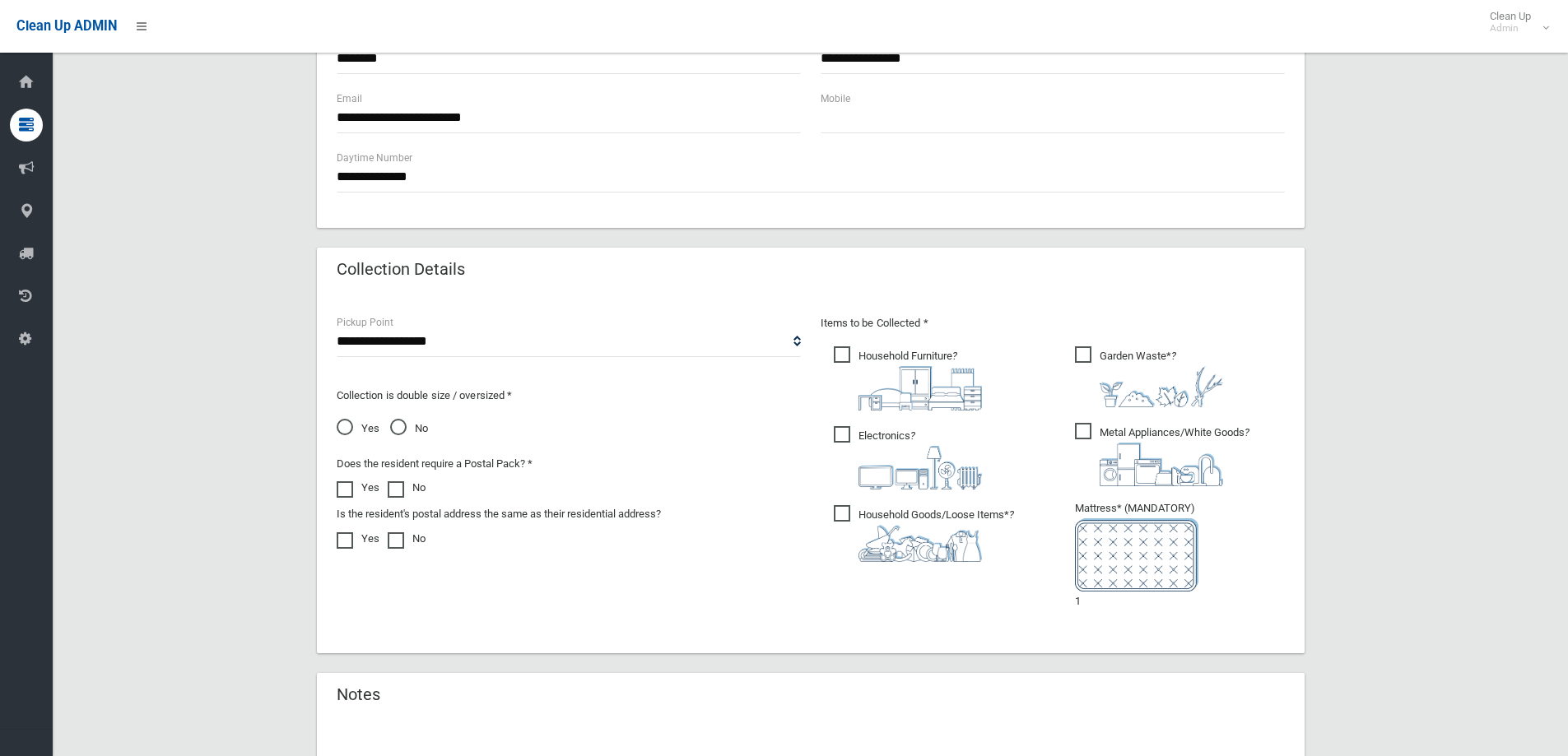
scroll to position [425, 0]
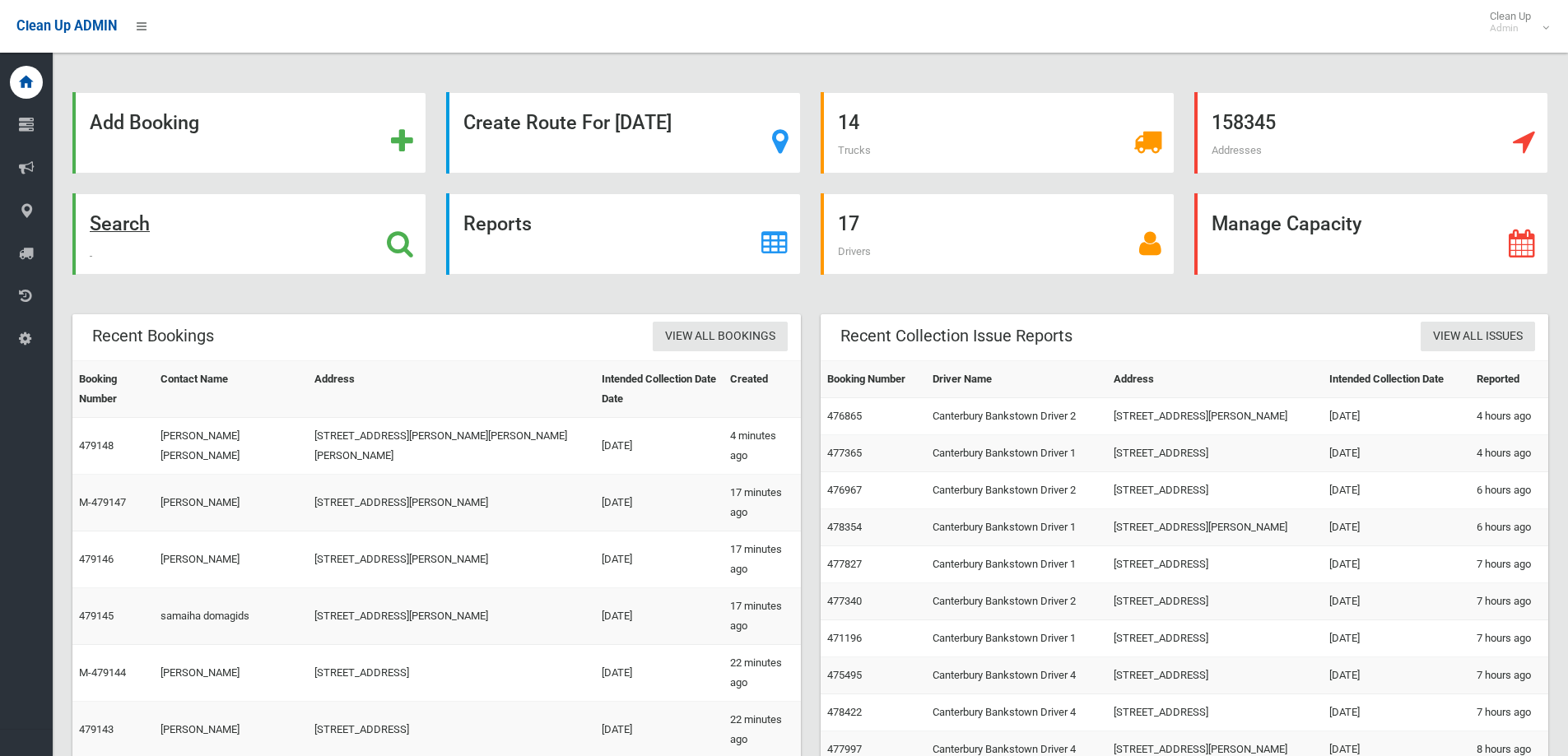
click at [125, 226] on strong "Search" at bounding box center [120, 223] width 60 height 23
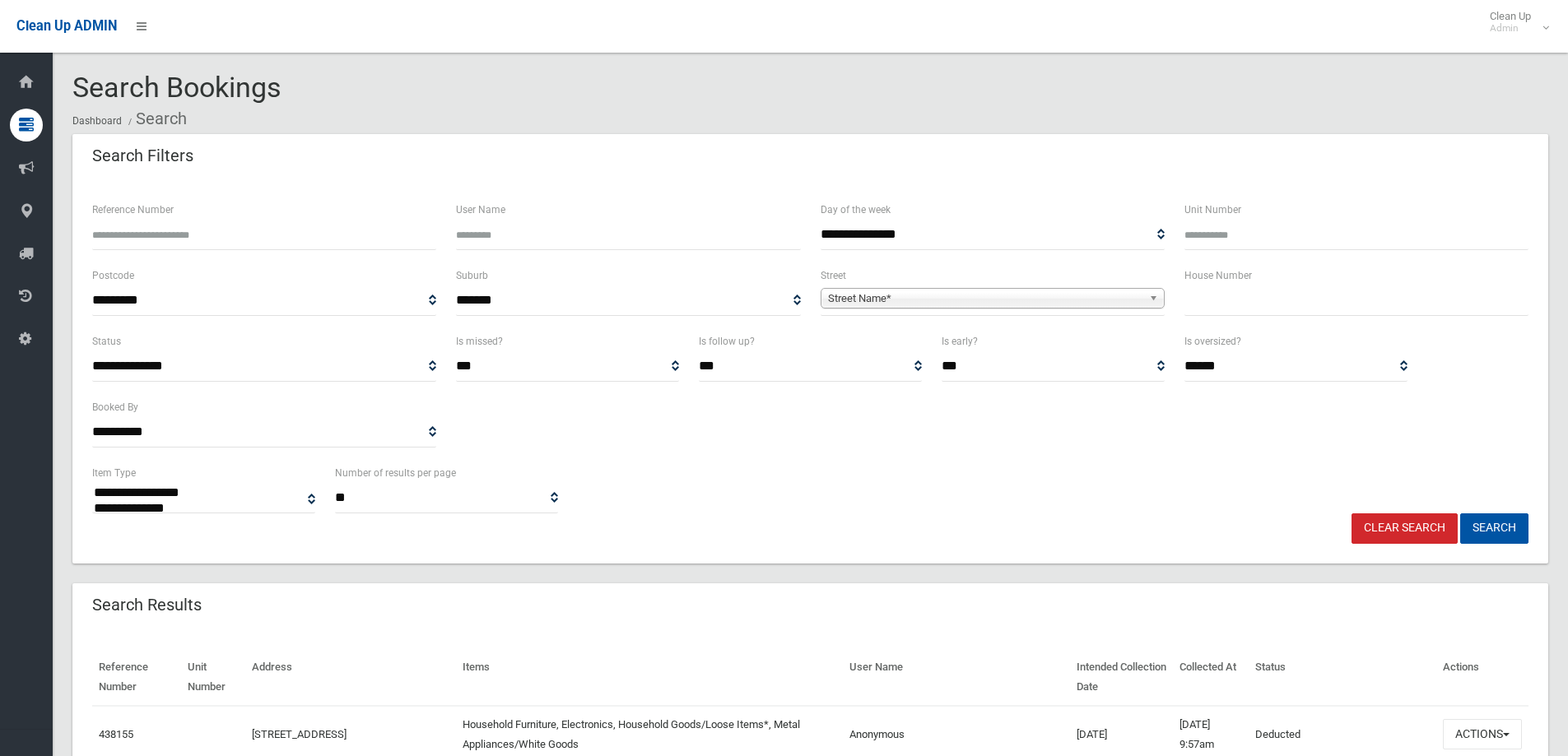
select select
click at [841, 302] on span "Street Name*" at bounding box center [984, 298] width 314 height 19
type input "****"
click at [930, 346] on li "Shad forth Street (WILEY PARK 2195)" at bounding box center [993, 344] width 336 height 20
click at [1286, 314] on input "text" at bounding box center [1357, 301] width 344 height 30
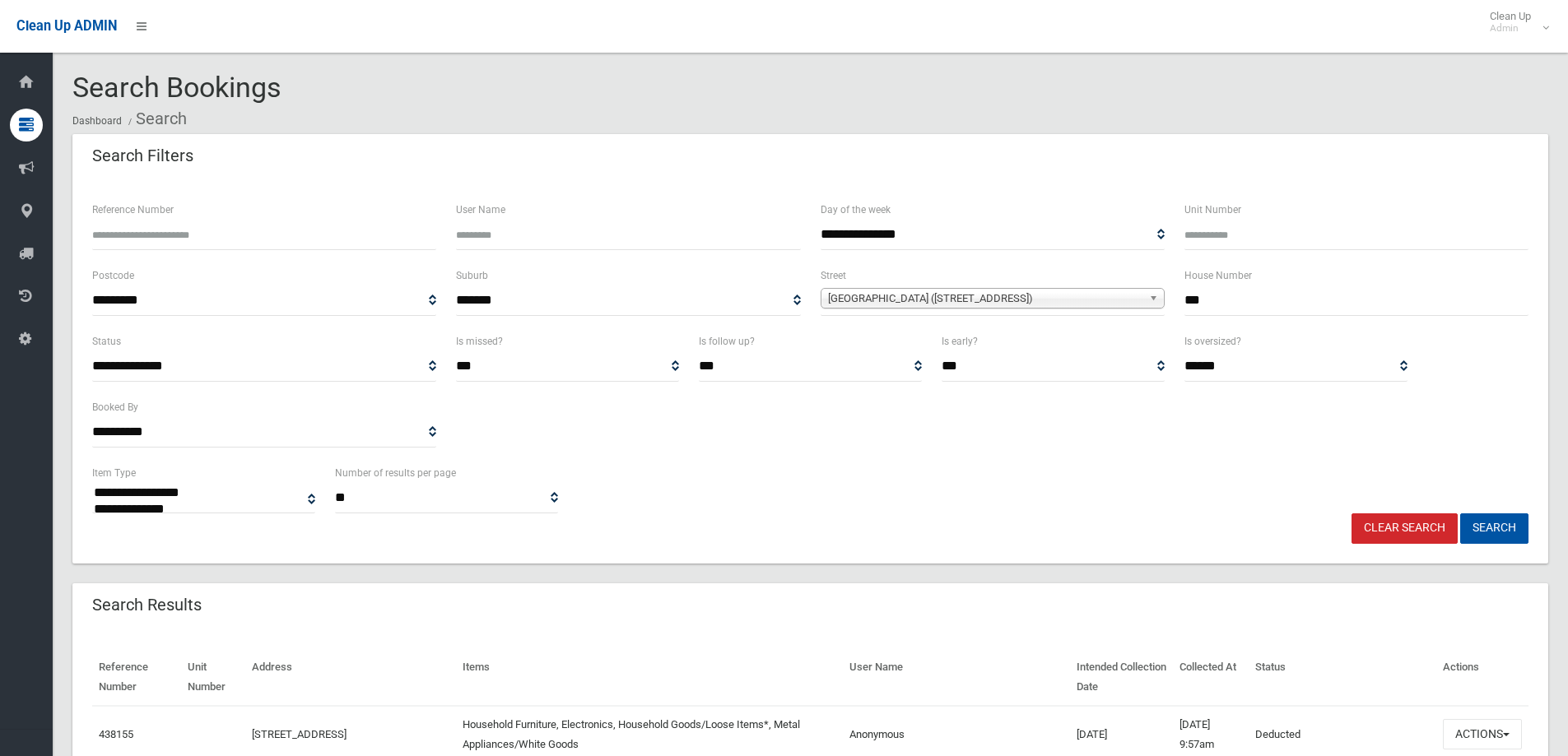
type input "***"
click at [1460, 514] on button "Search" at bounding box center [1494, 529] width 68 height 30
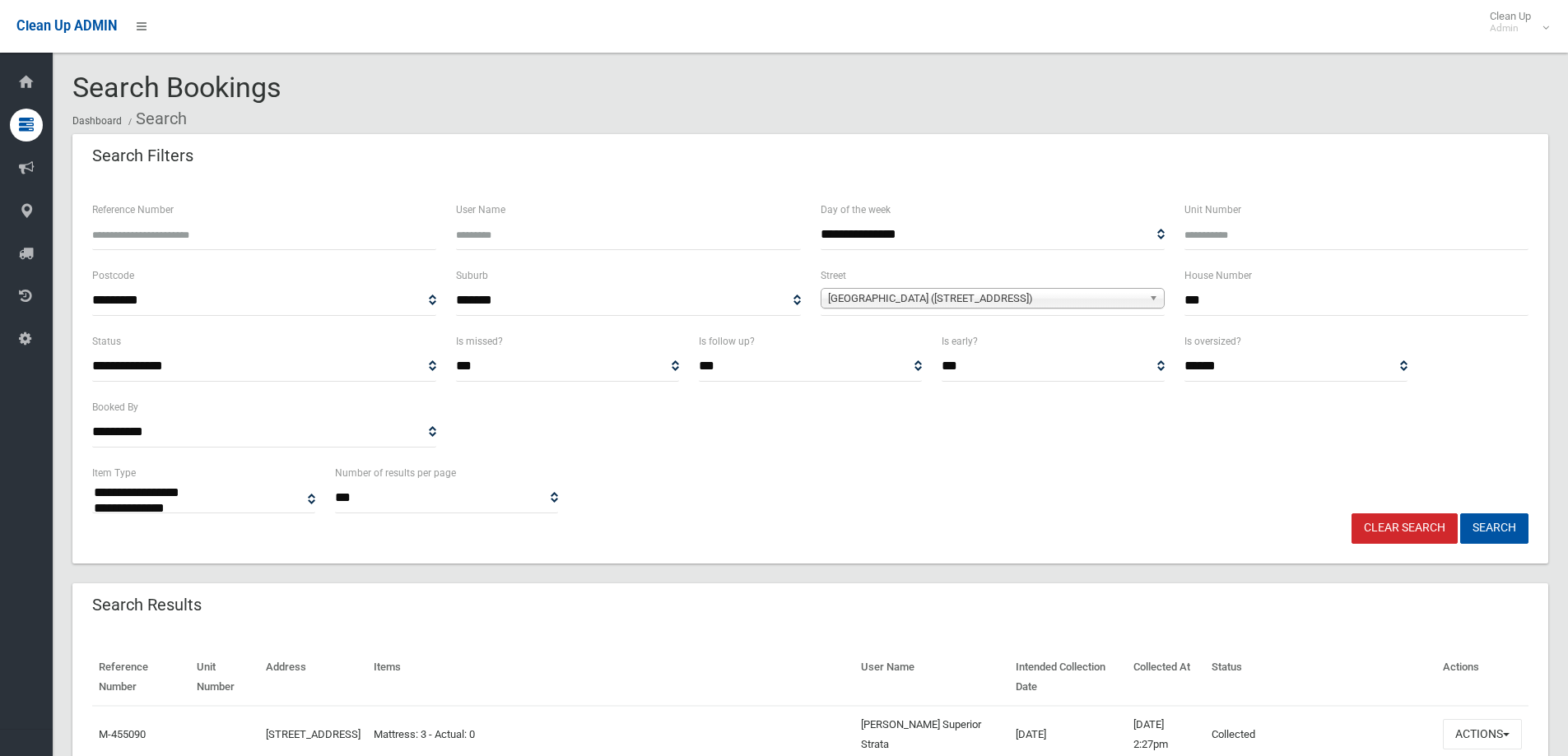
select select
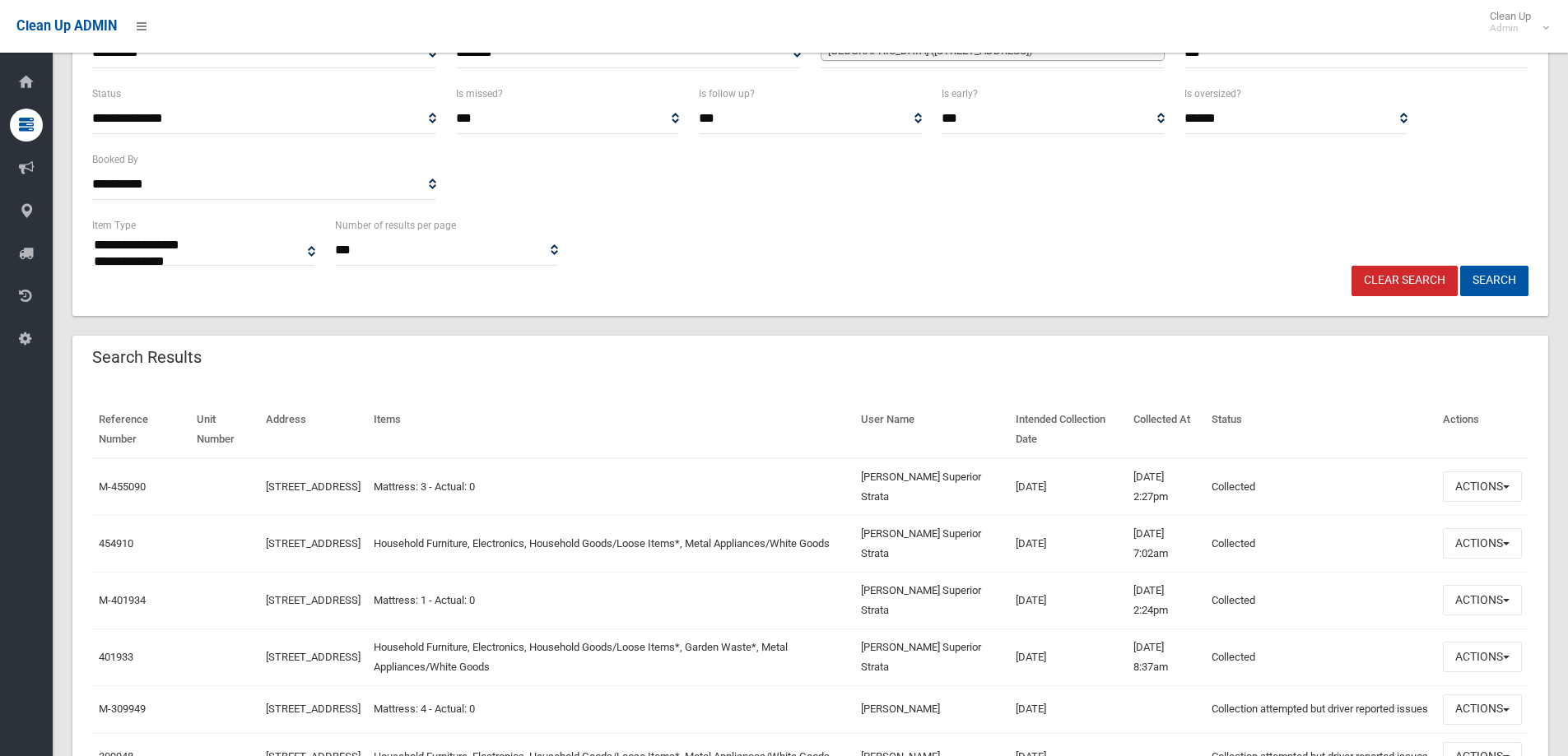
scroll to position [412, 0]
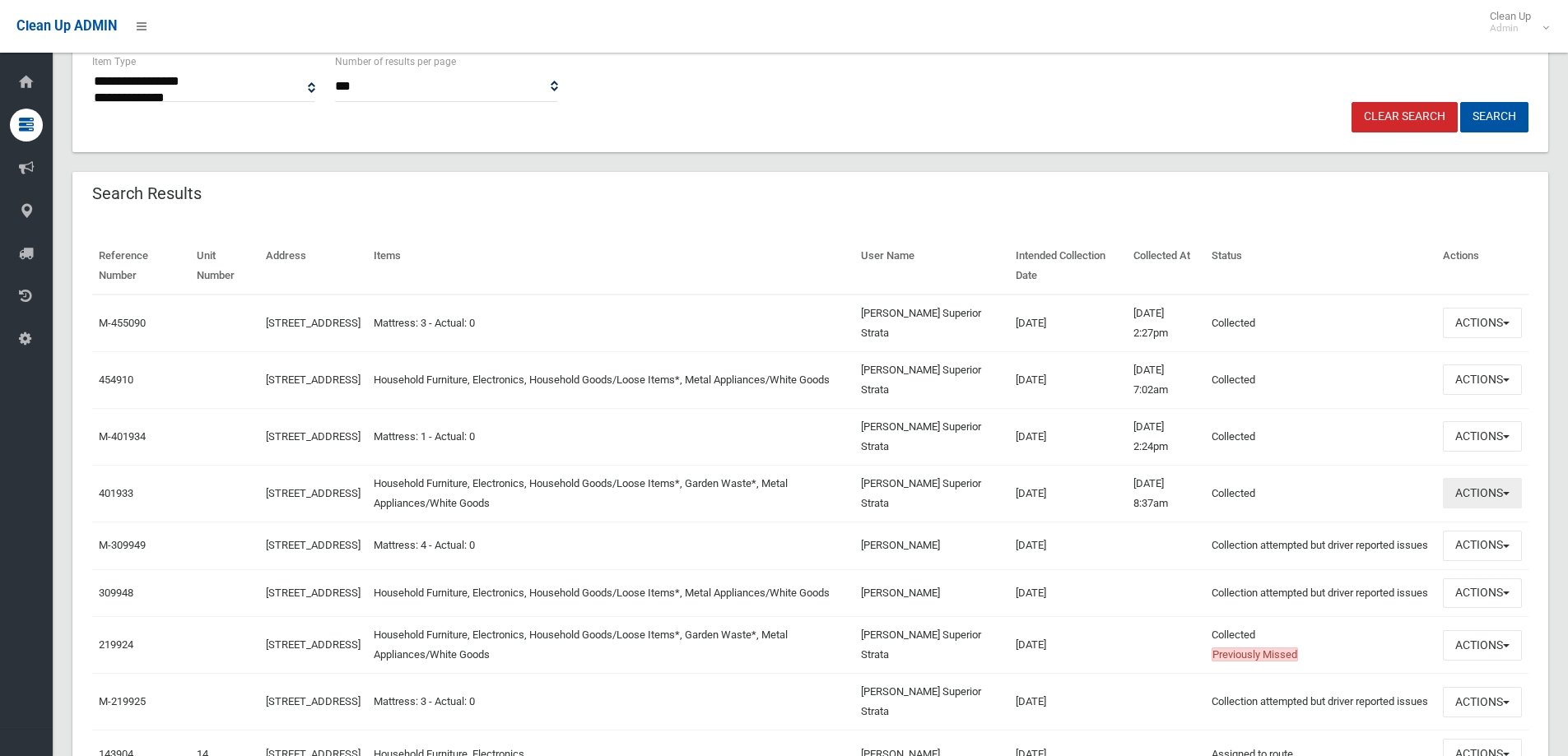
click at [1474, 485] on button "Actions" at bounding box center [1483, 493] width 79 height 30
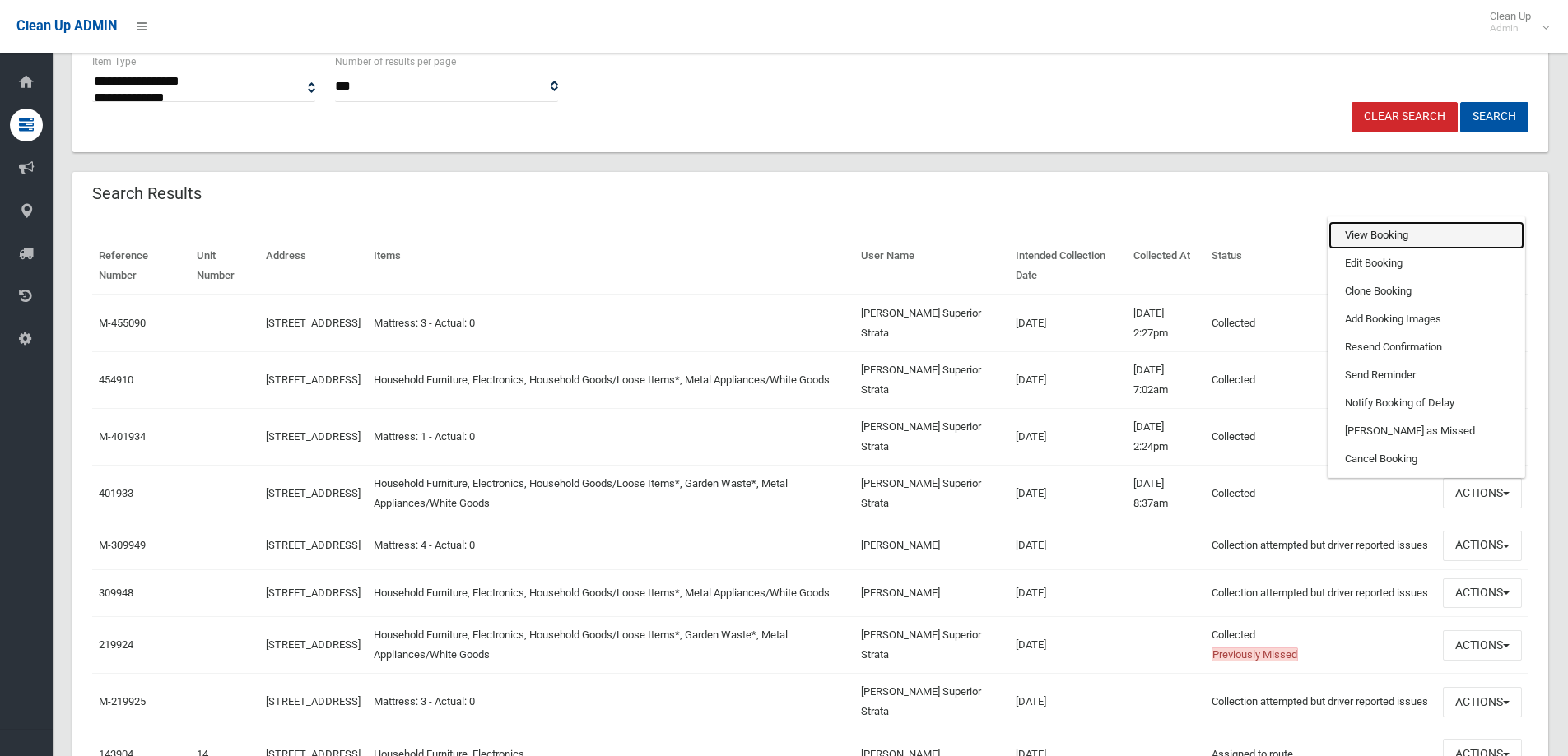
click at [1358, 239] on link "View Booking" at bounding box center [1427, 235] width 196 height 28
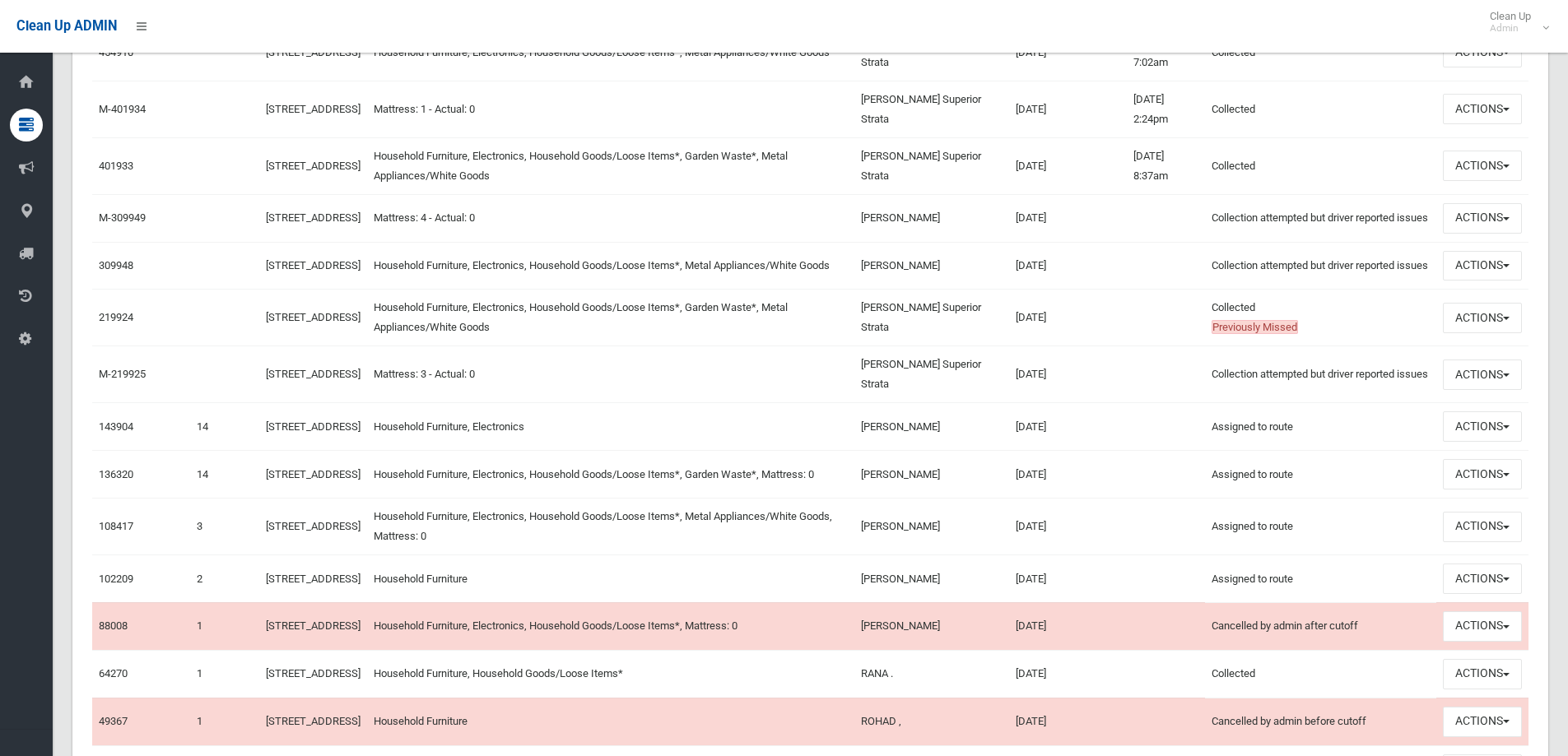
scroll to position [741, 0]
click at [1488, 540] on button "Actions" at bounding box center [1483, 525] width 79 height 30
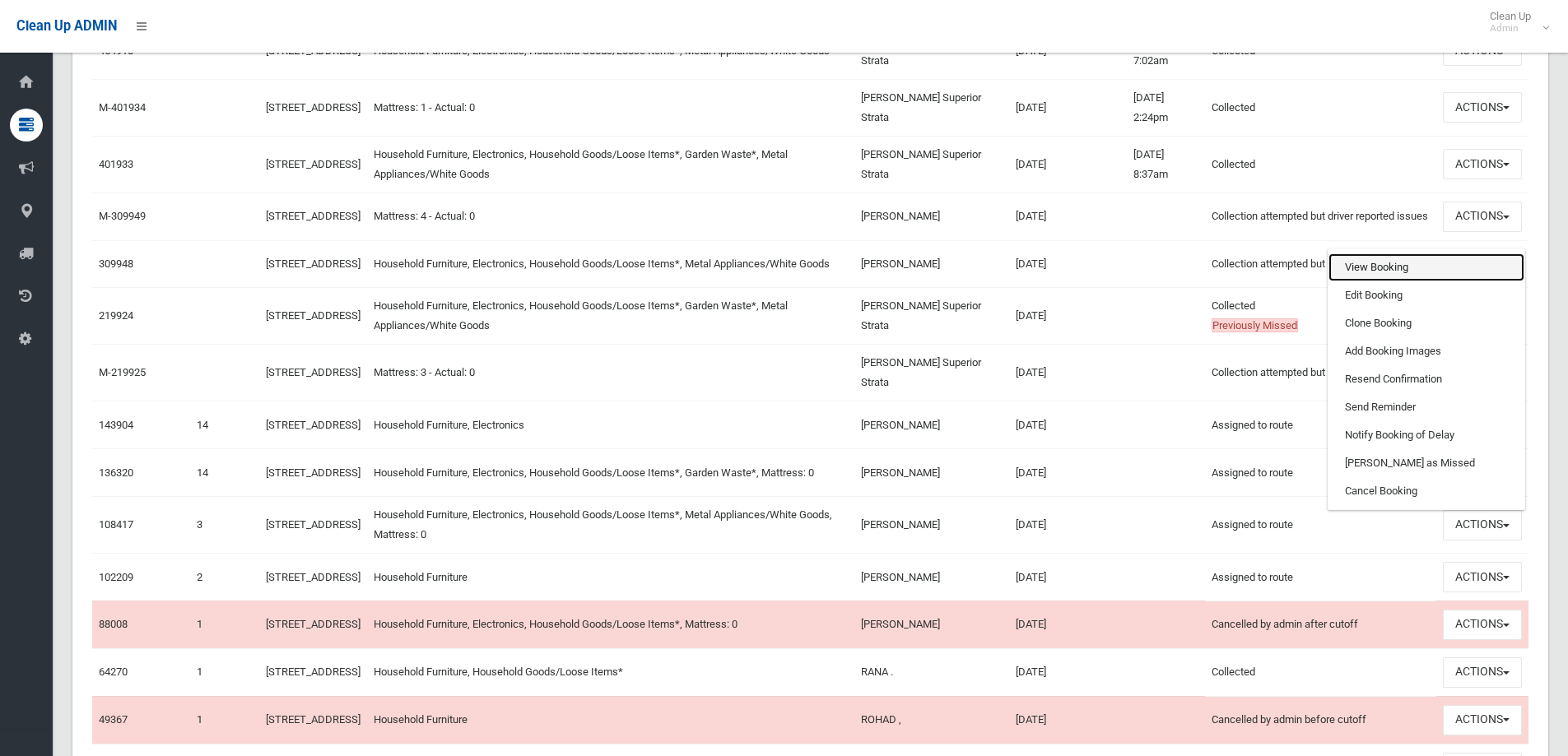
click at [1386, 281] on link "View Booking" at bounding box center [1427, 267] width 196 height 28
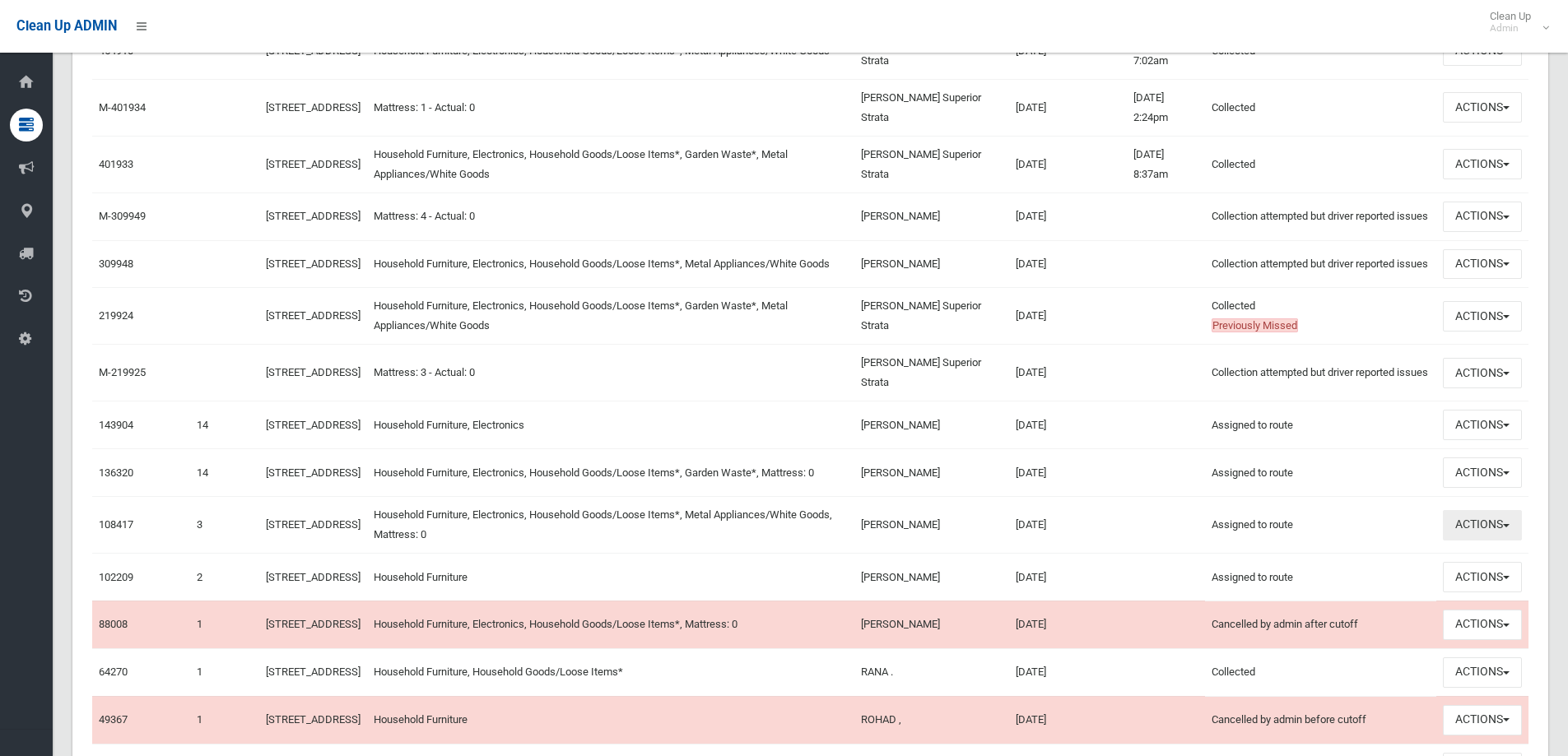
click at [1474, 540] on button "Actions" at bounding box center [1483, 525] width 79 height 30
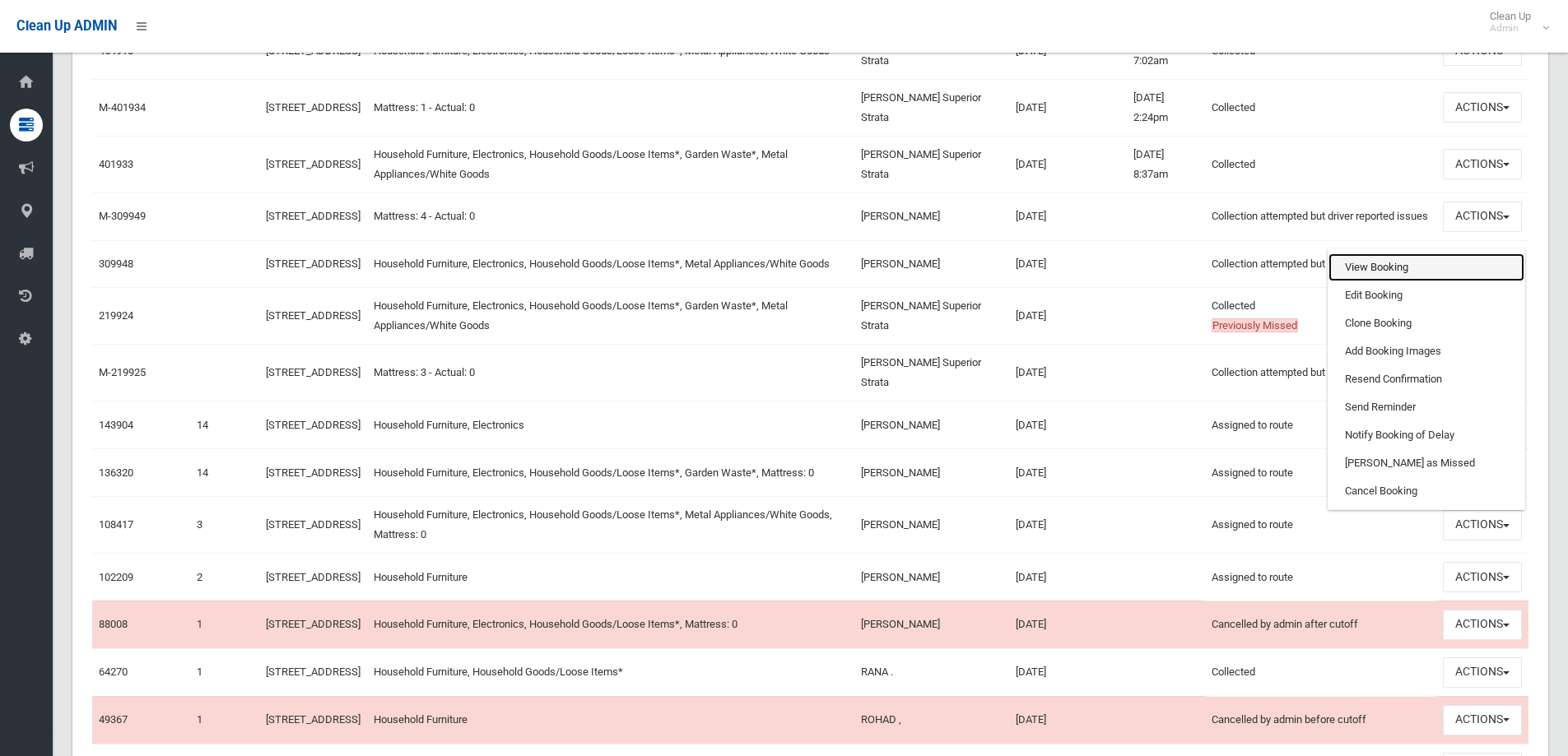
click at [1366, 281] on link "View Booking" at bounding box center [1427, 267] width 196 height 28
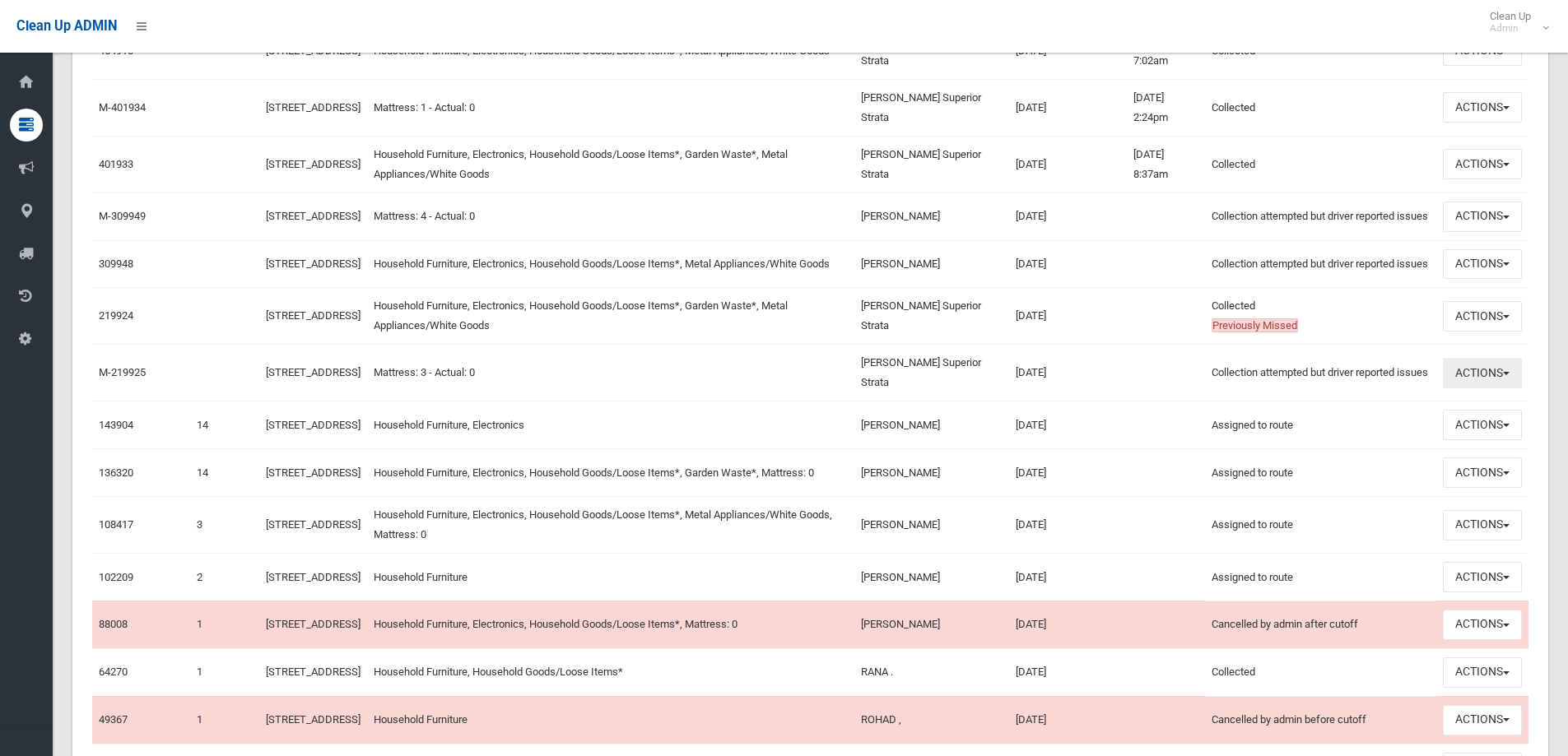
click at [1473, 388] on button "Actions" at bounding box center [1483, 373] width 79 height 30
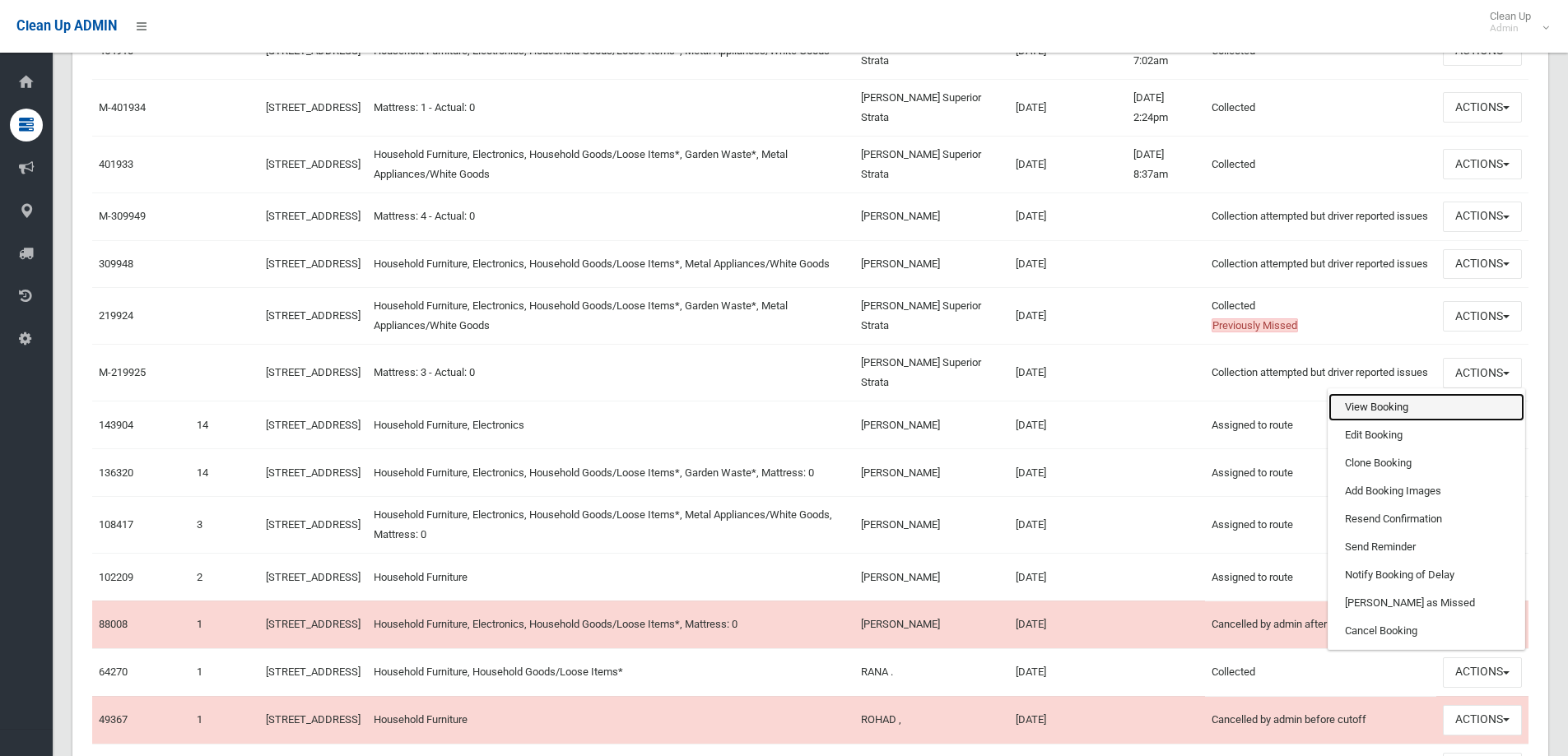
click at [1397, 422] on link "View Booking" at bounding box center [1427, 407] width 196 height 28
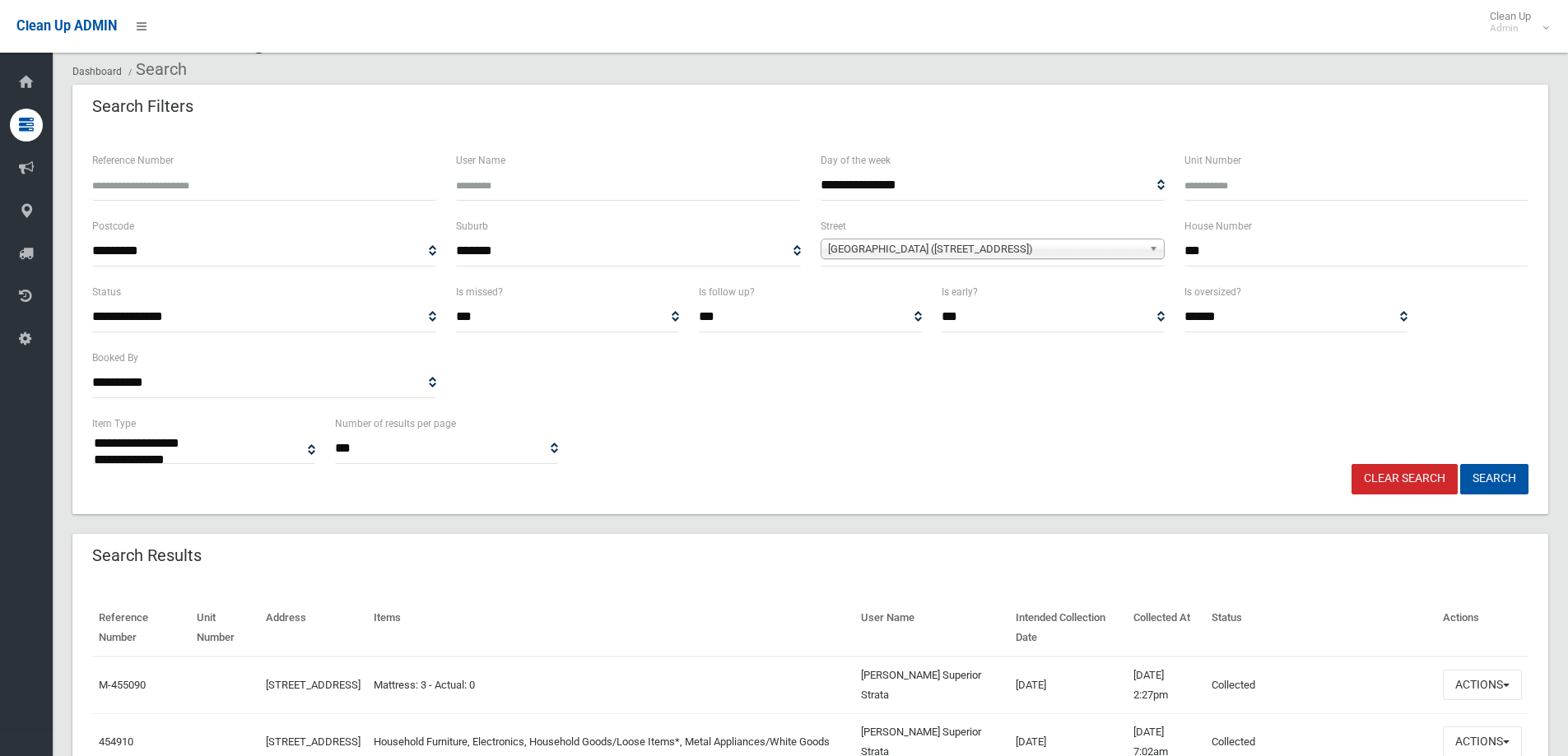
scroll to position [0, 0]
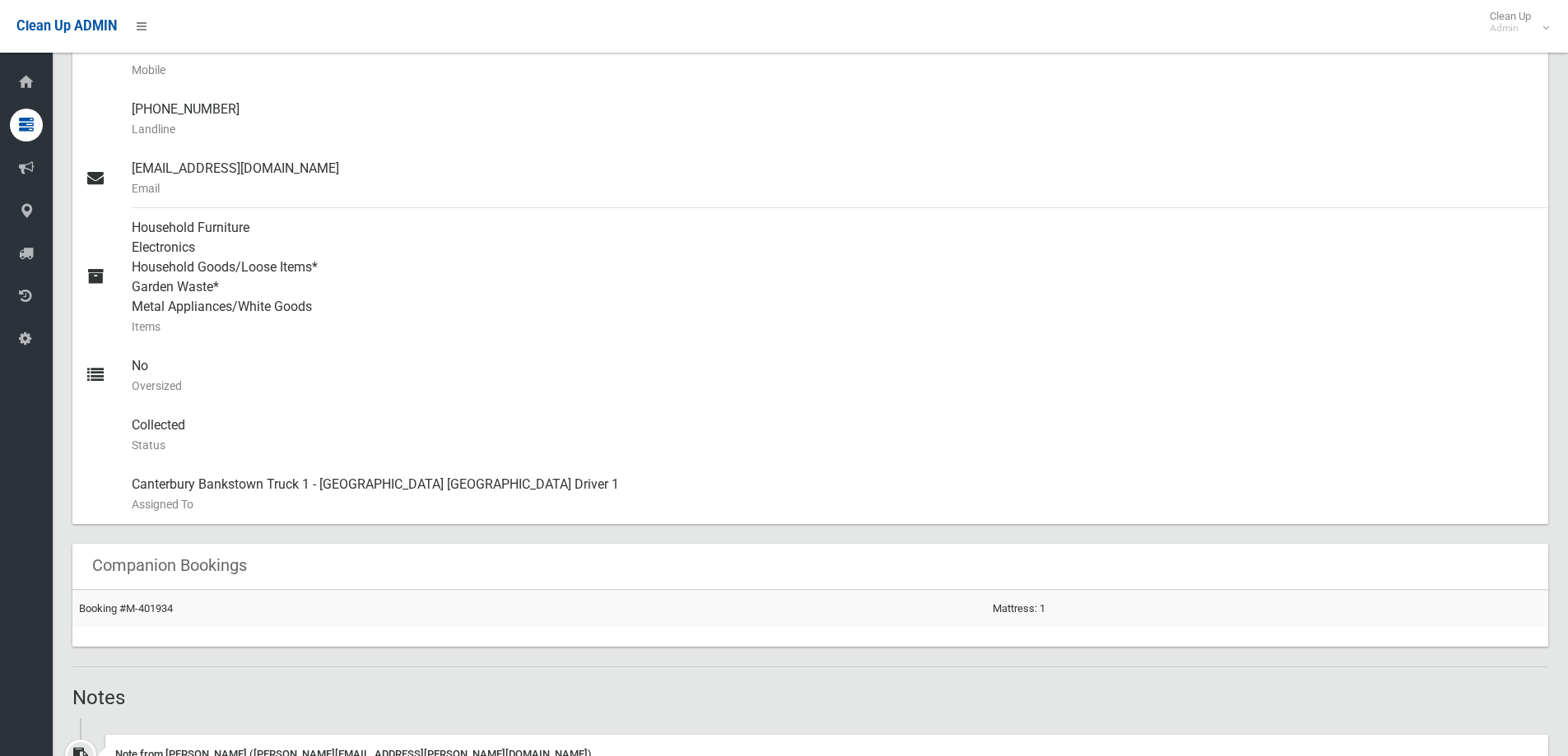
scroll to position [1070, 0]
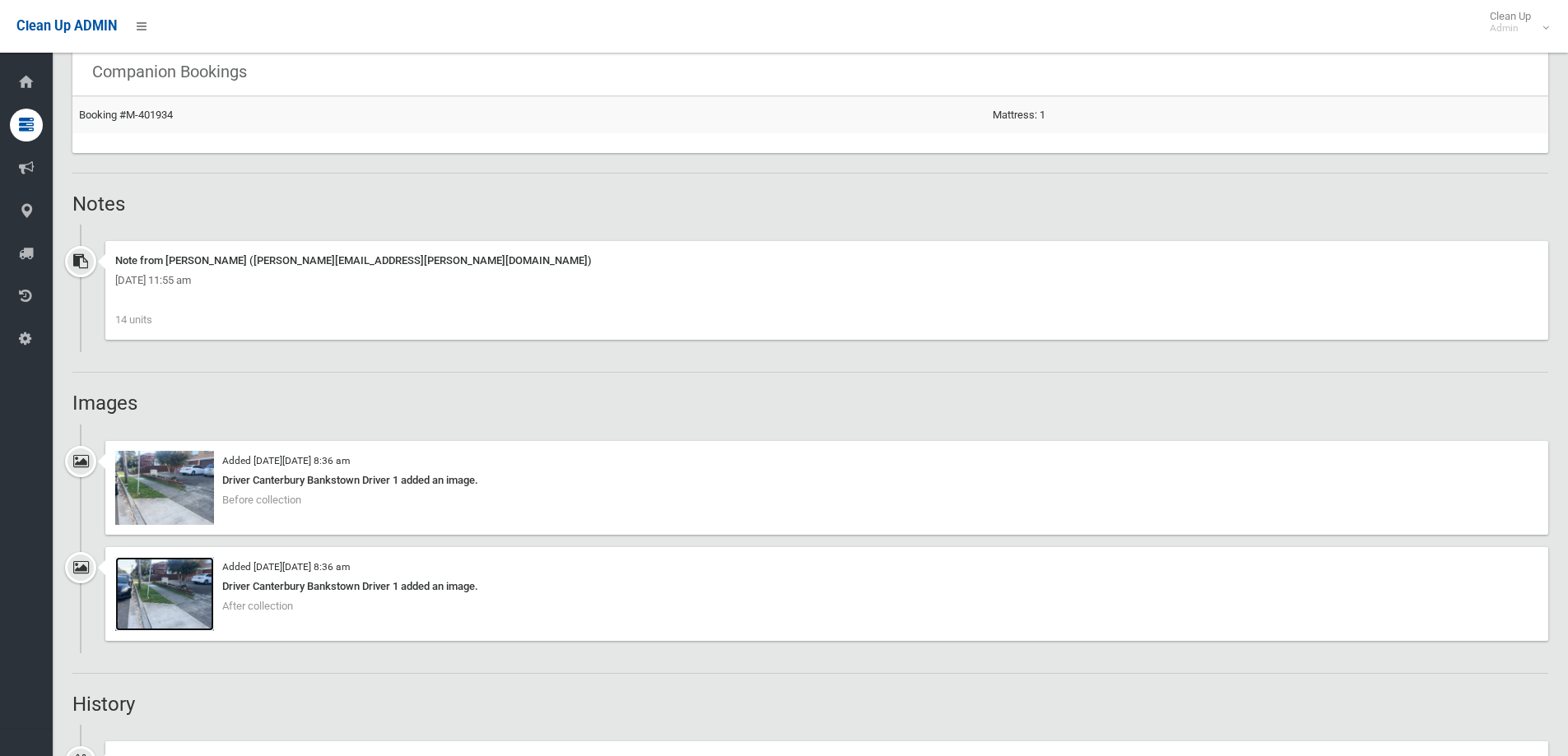
click at [179, 606] on img at bounding box center [164, 594] width 99 height 74
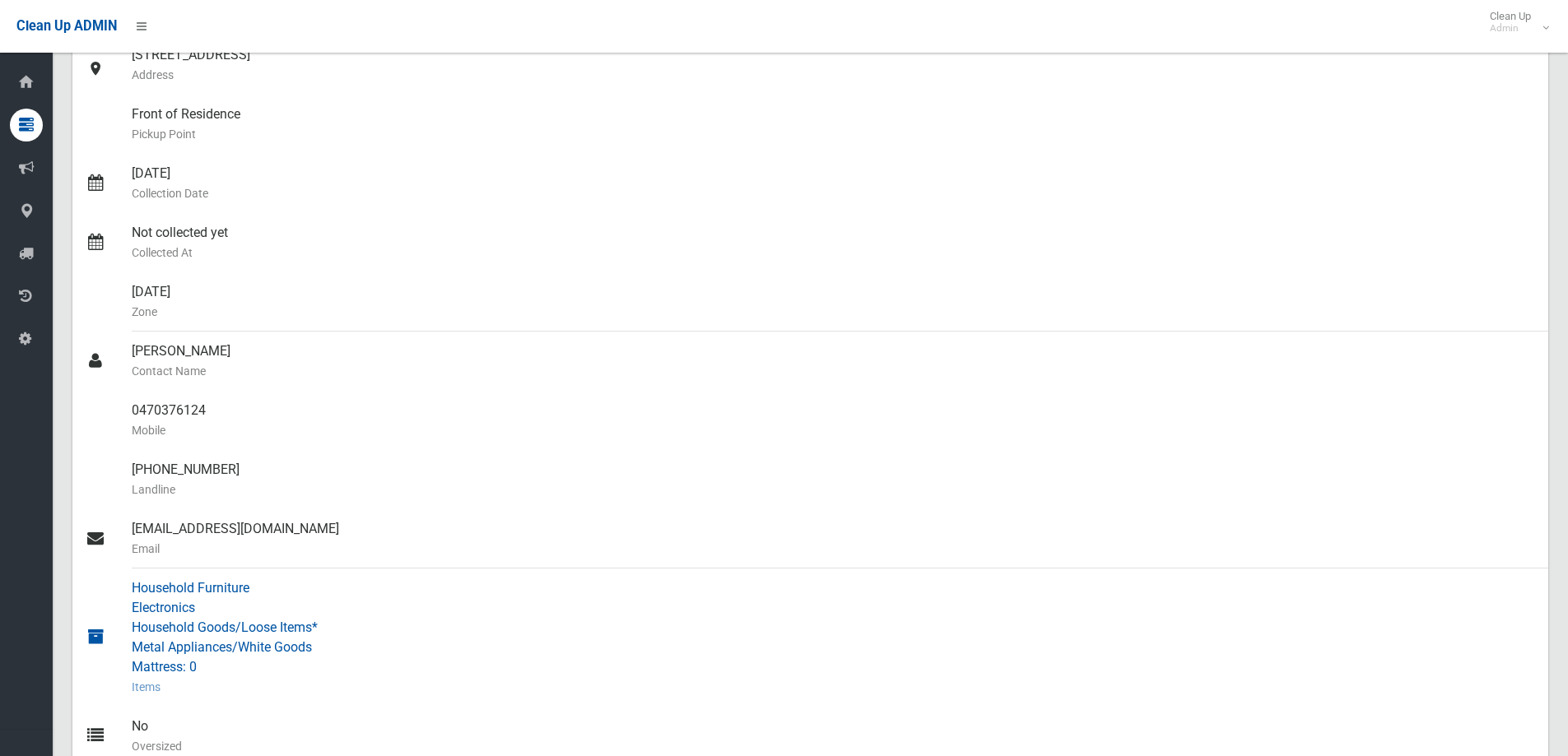
scroll to position [384, 0]
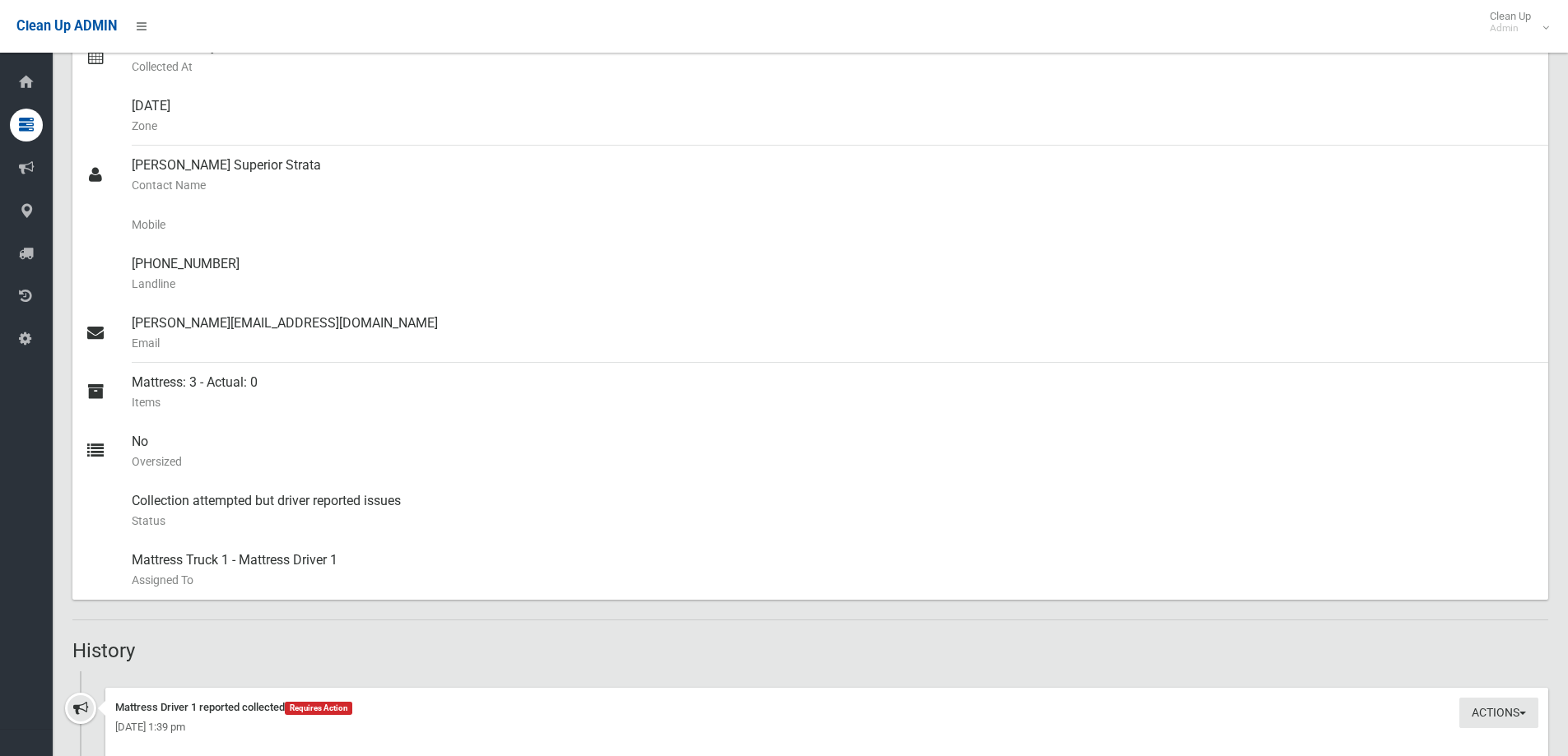
scroll to position [605, 0]
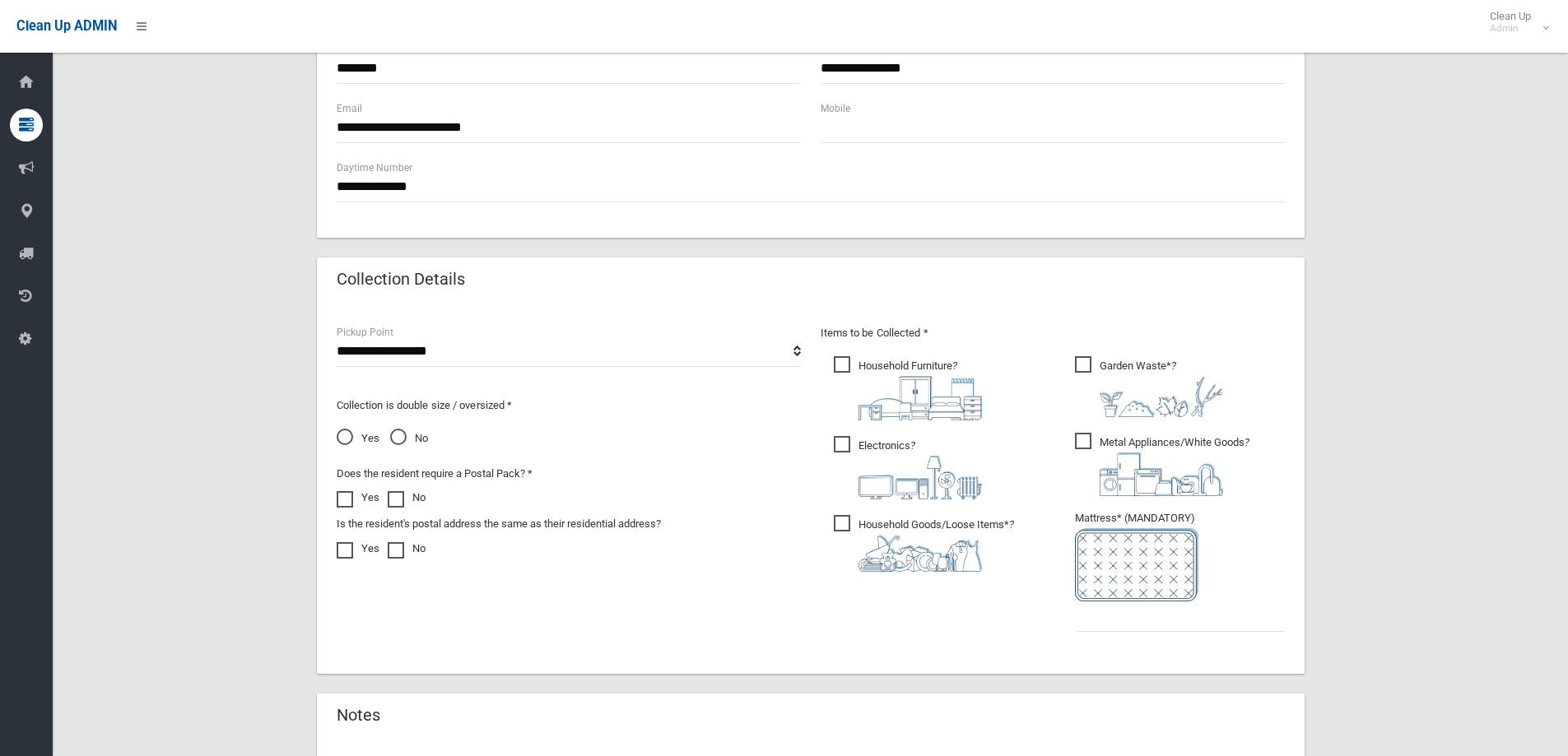
scroll to position [823, 0]
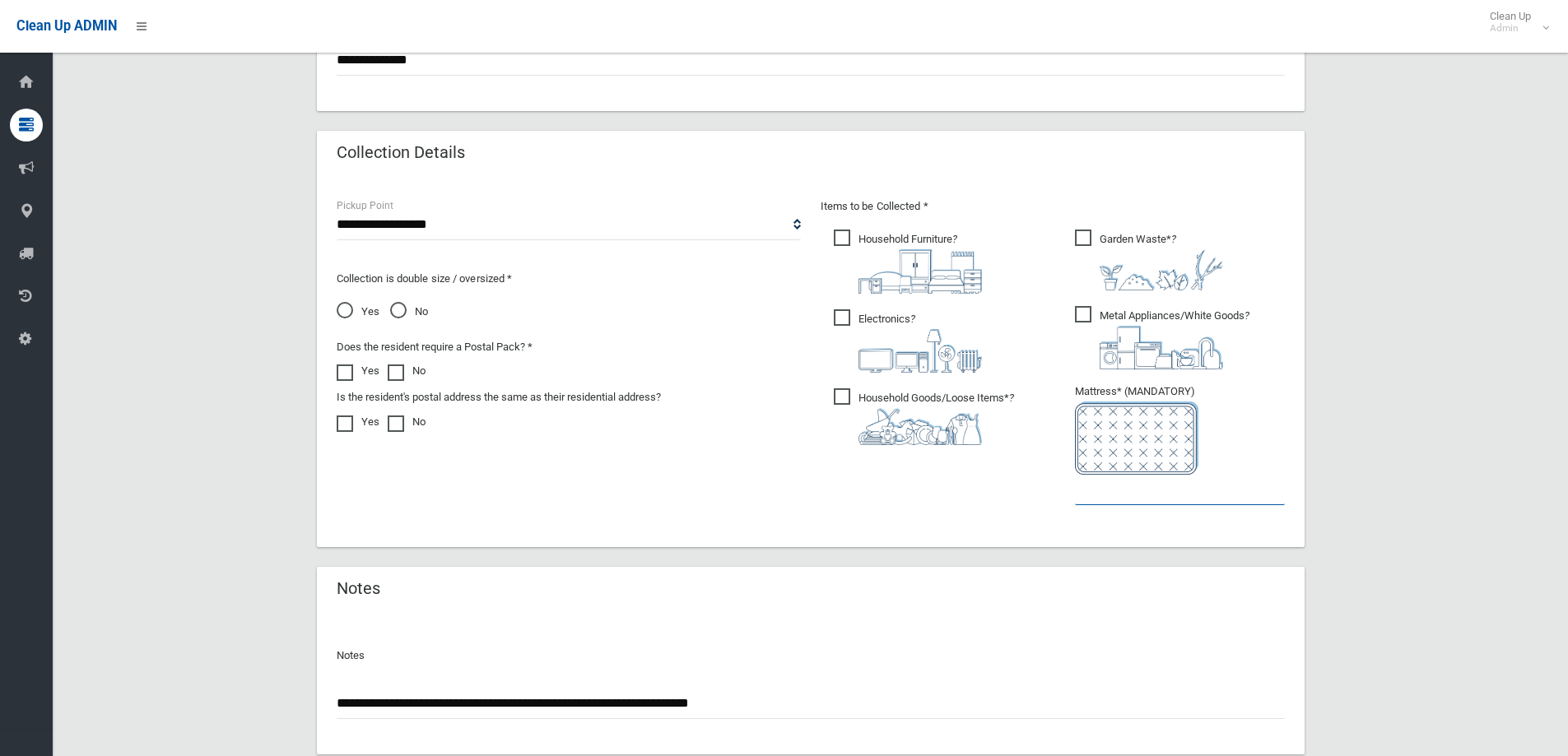
click at [1150, 495] on input "text" at bounding box center [1180, 490] width 210 height 30
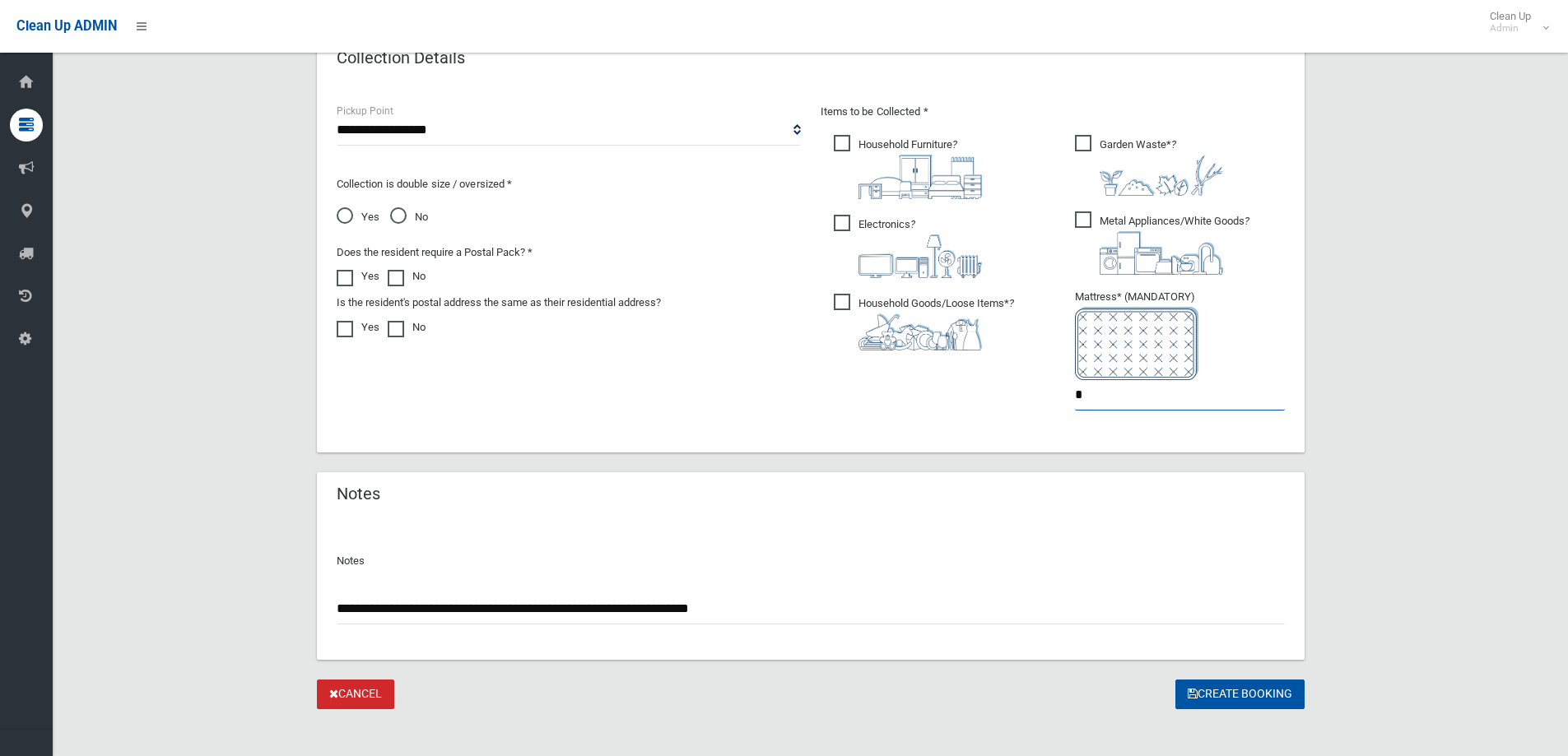
scroll to position [930, 0]
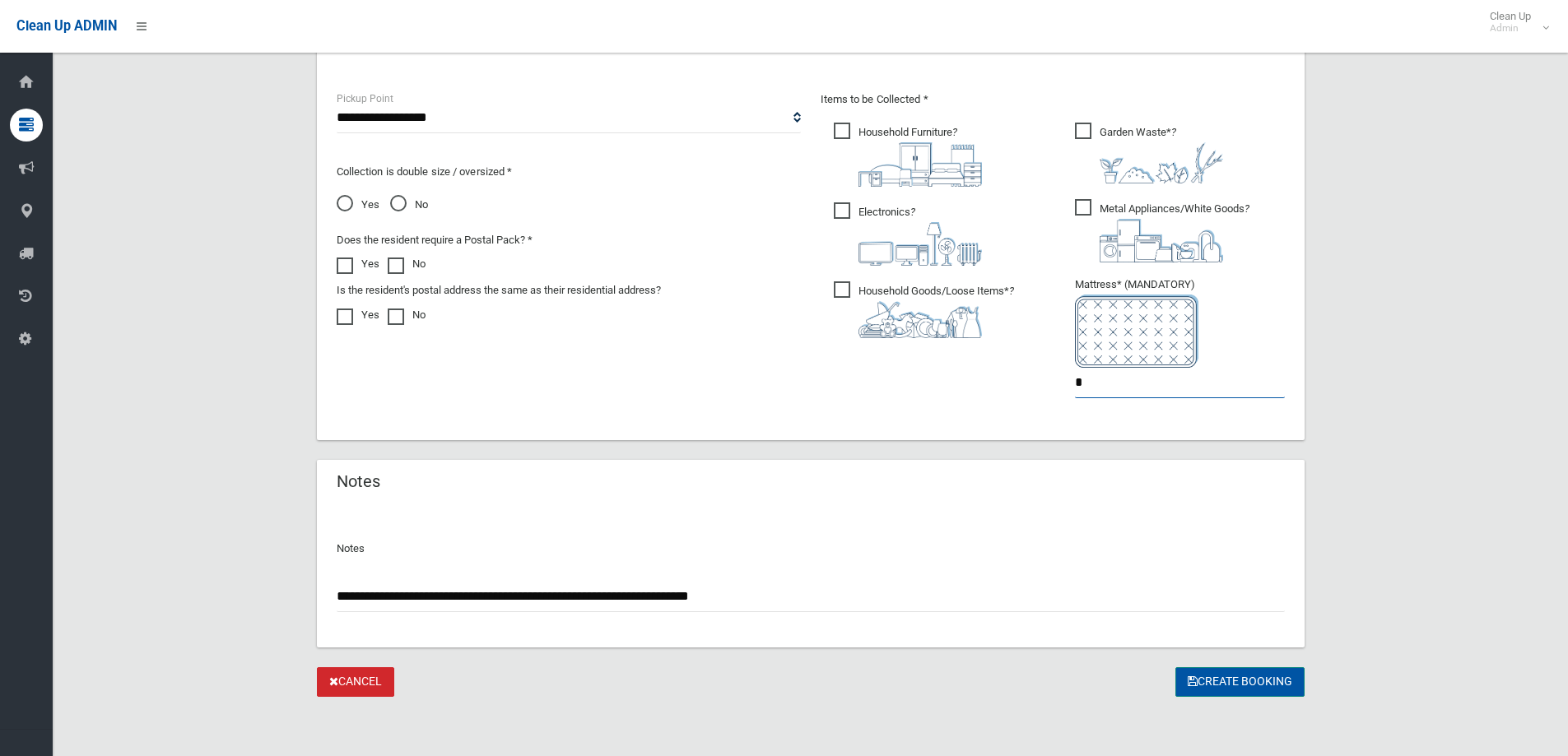
type input "*"
click at [1207, 682] on button "Create Booking" at bounding box center [1240, 683] width 129 height 30
